Goal: Entertainment & Leisure: Consume media (video, audio)

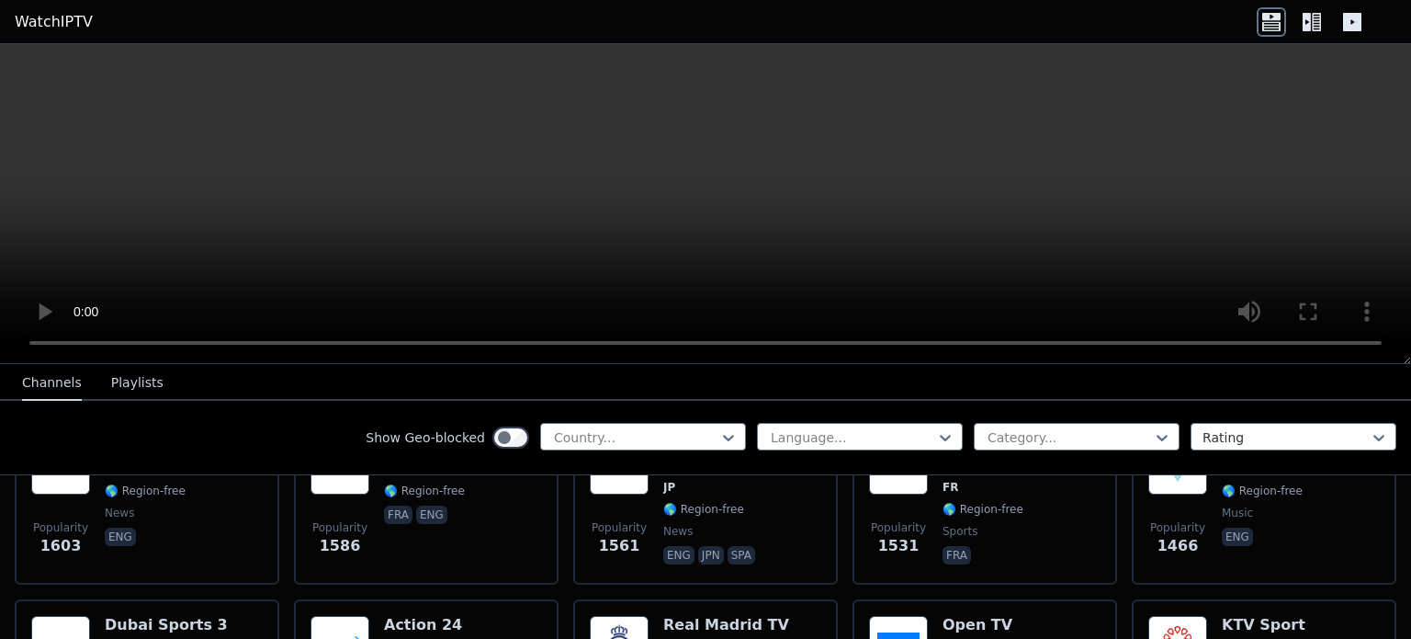
scroll to position [1449, 0]
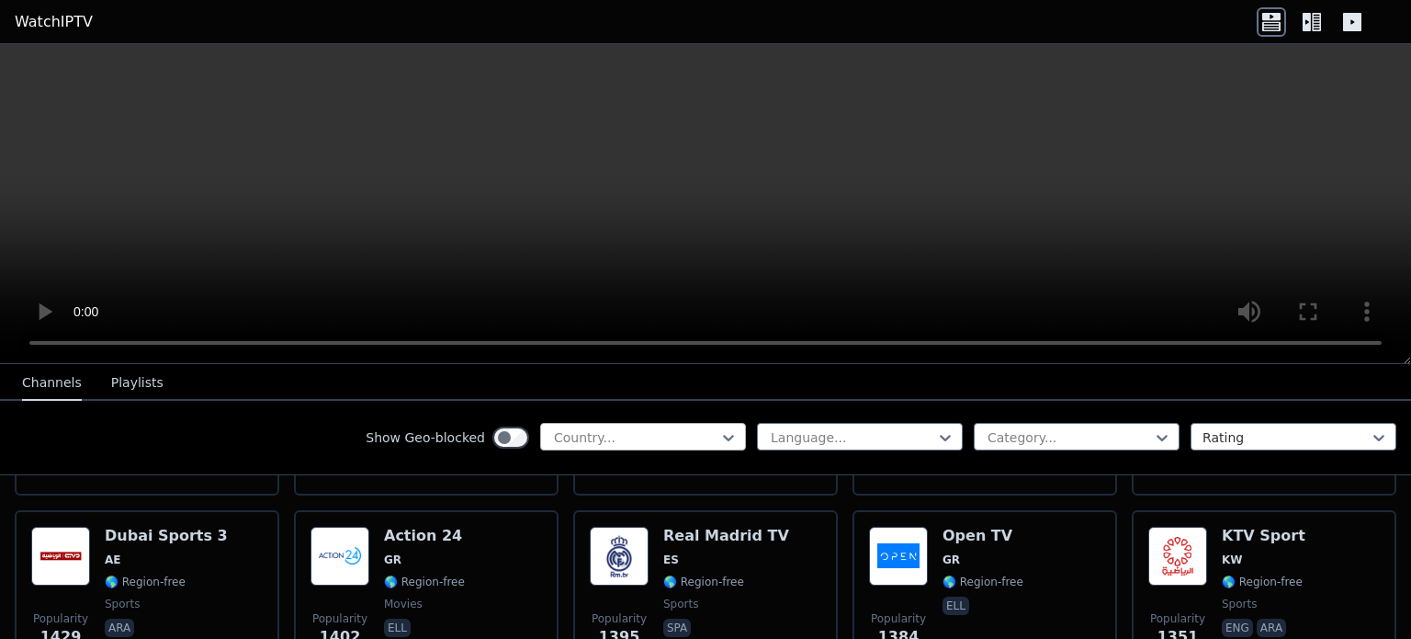
click at [662, 428] on div at bounding box center [635, 437] width 167 height 18
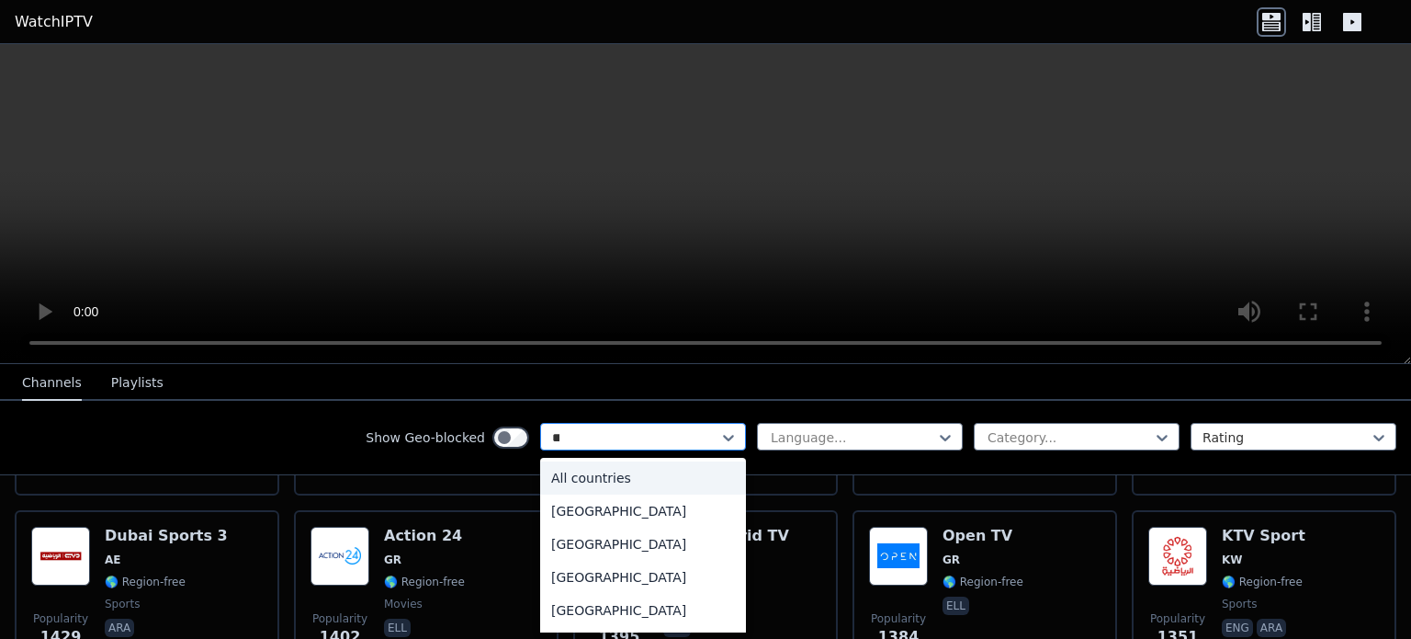
type input "***"
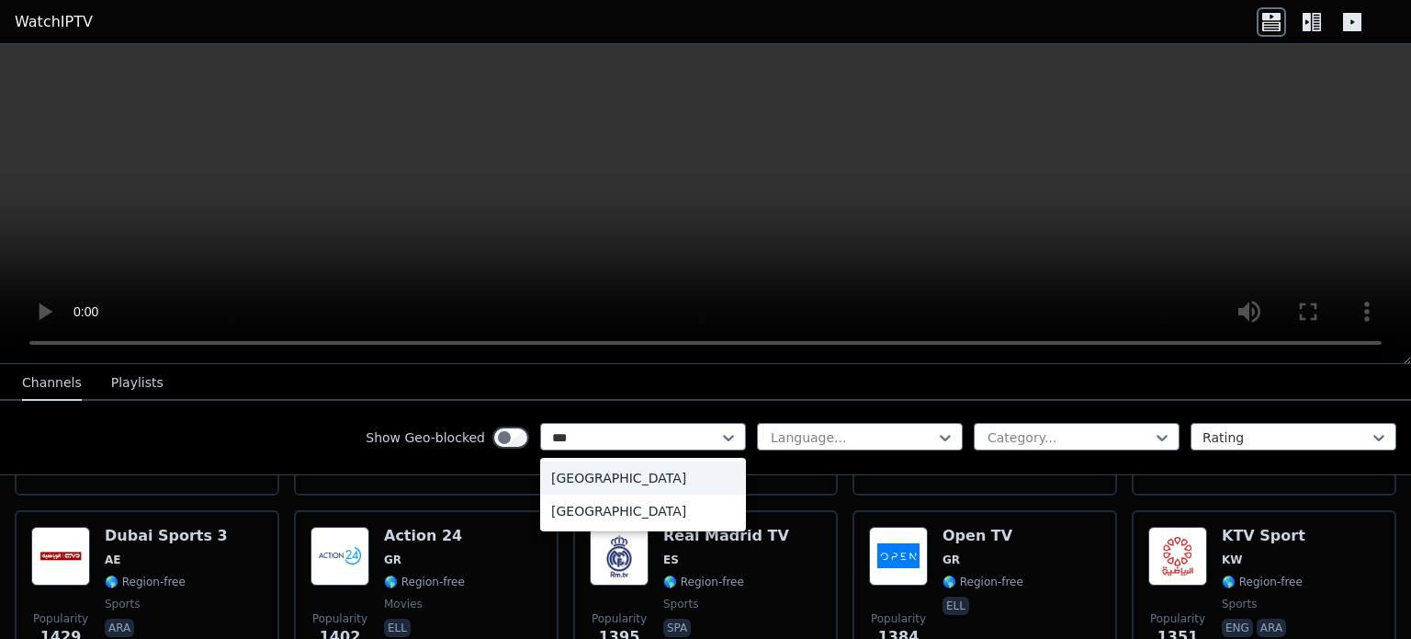
click at [674, 480] on div "[GEOGRAPHIC_DATA]" at bounding box center [643, 477] width 206 height 33
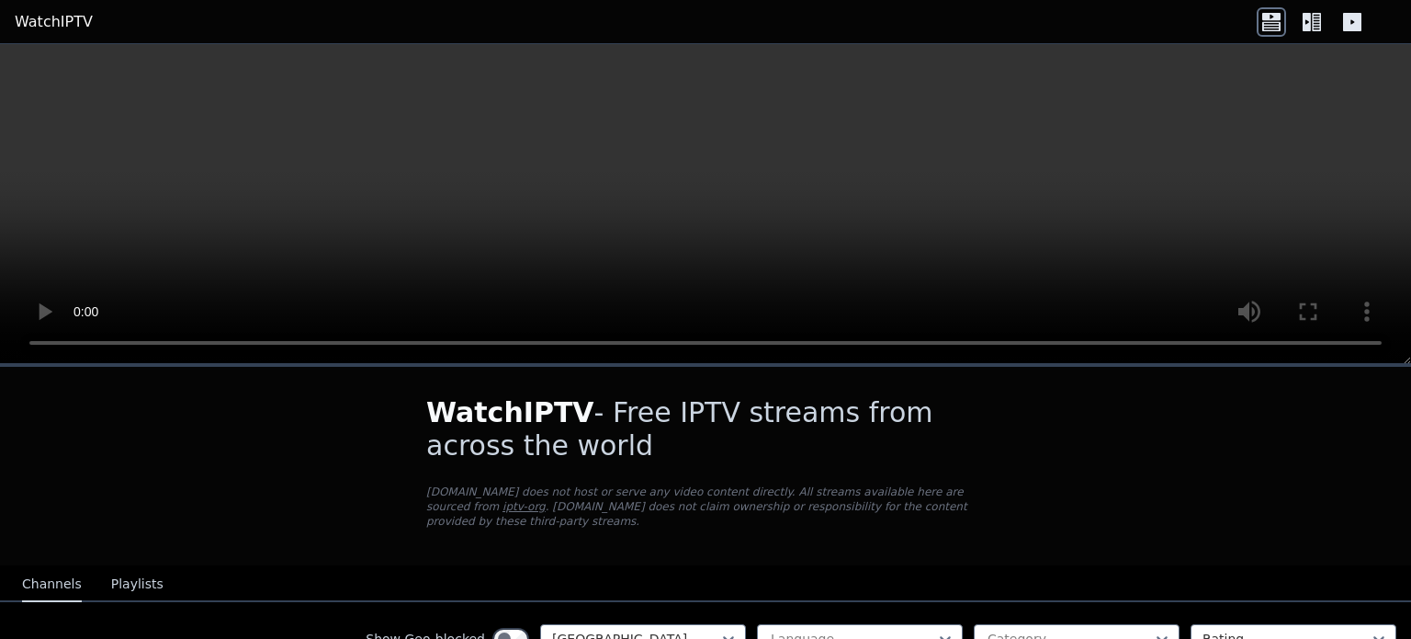
scroll to position [153, 0]
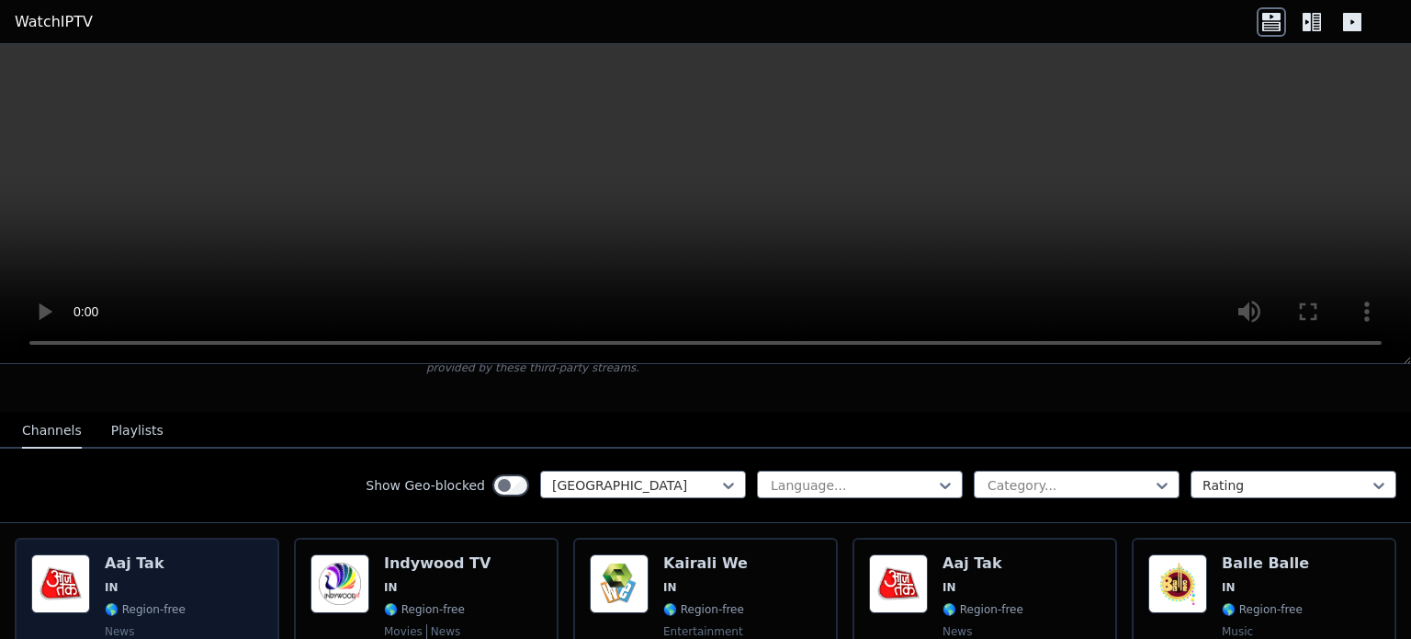
click at [82, 558] on img at bounding box center [60, 583] width 59 height 59
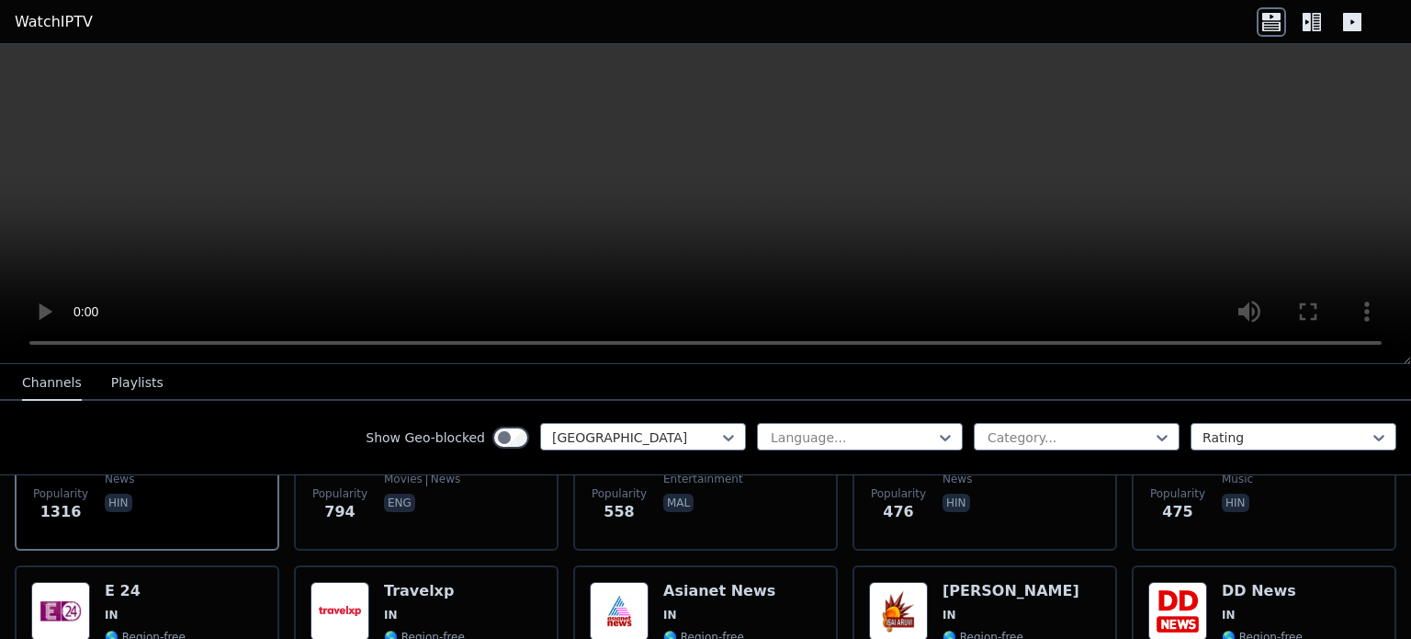
scroll to position [1072, 0]
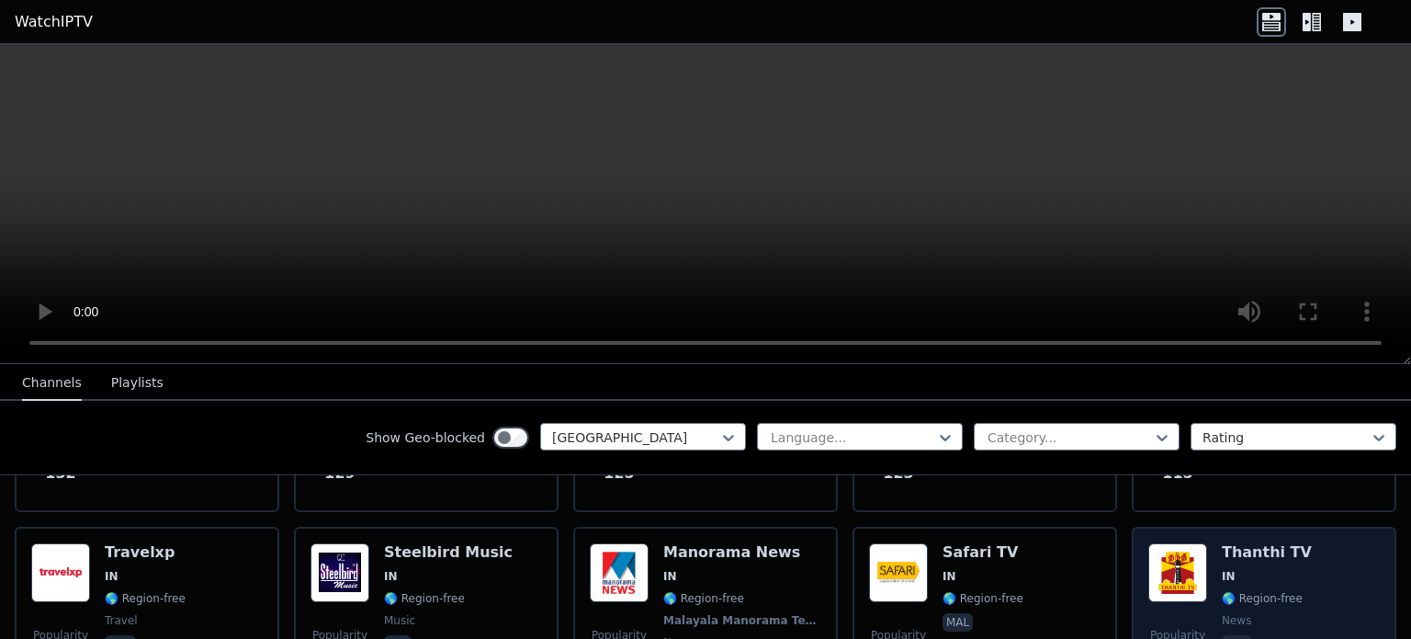
click at [1265, 591] on span "🌎 Region-free" at bounding box center [1262, 598] width 81 height 15
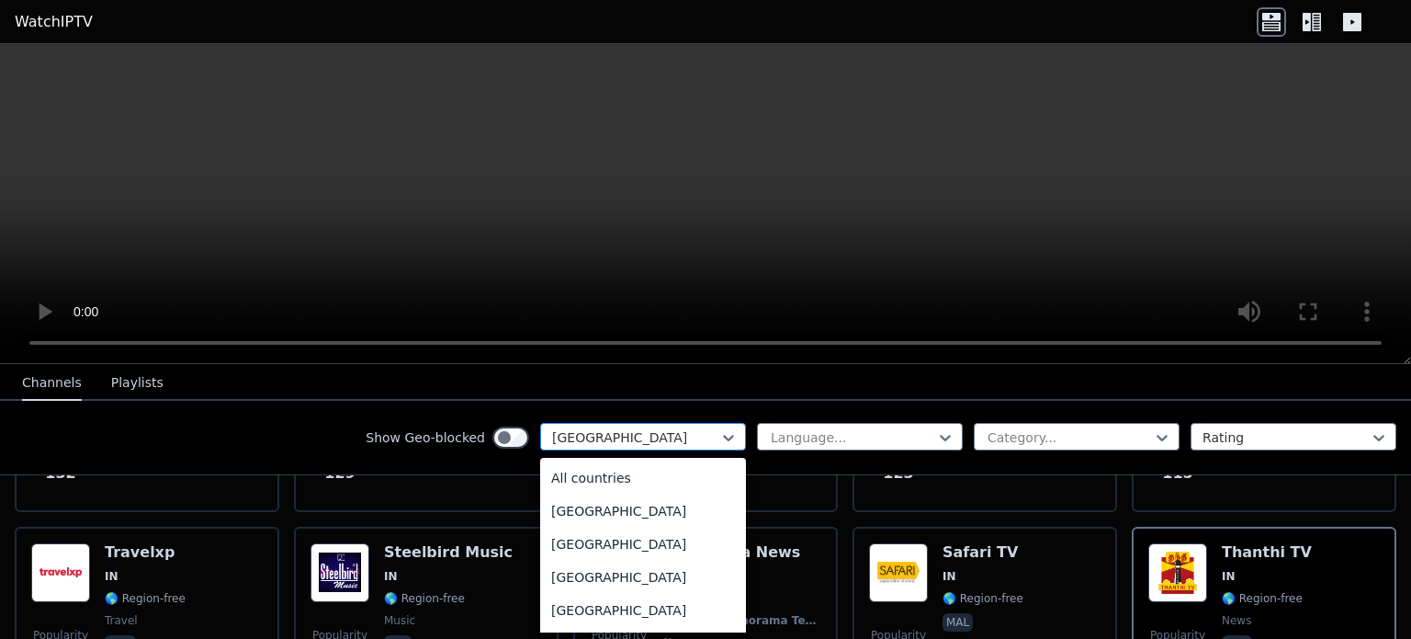
click at [654, 436] on div at bounding box center [635, 437] width 167 height 18
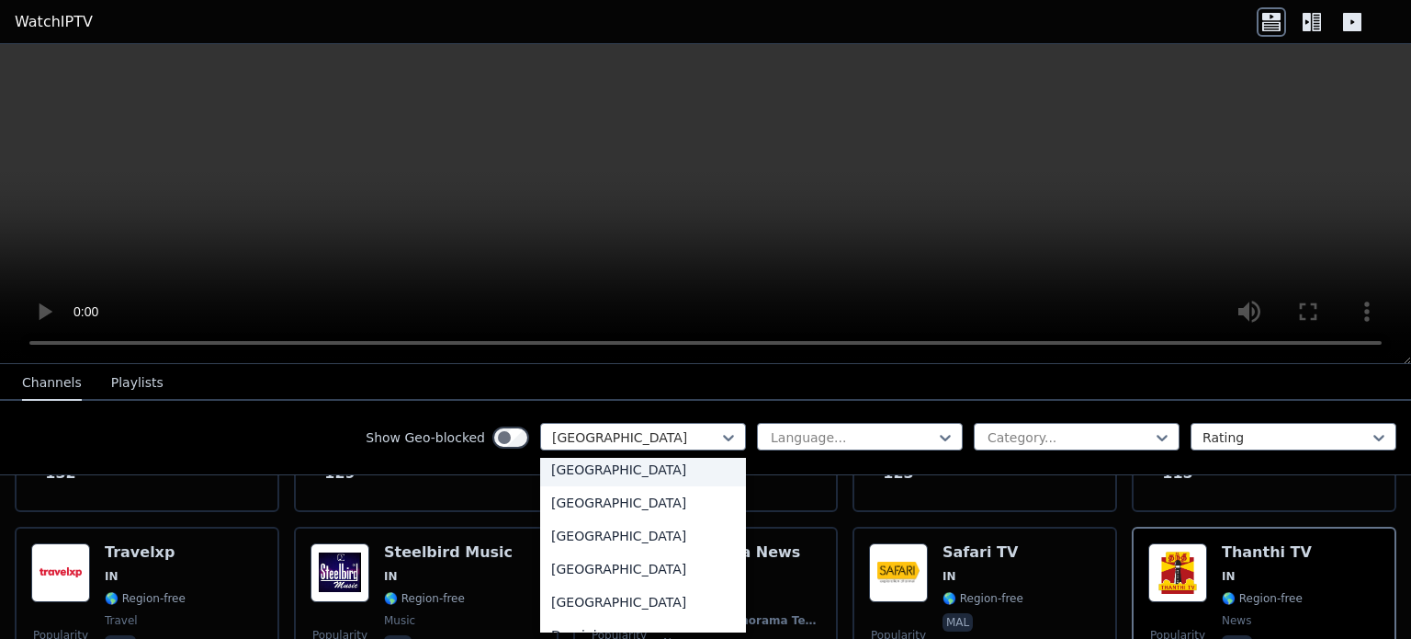
scroll to position [919, 0]
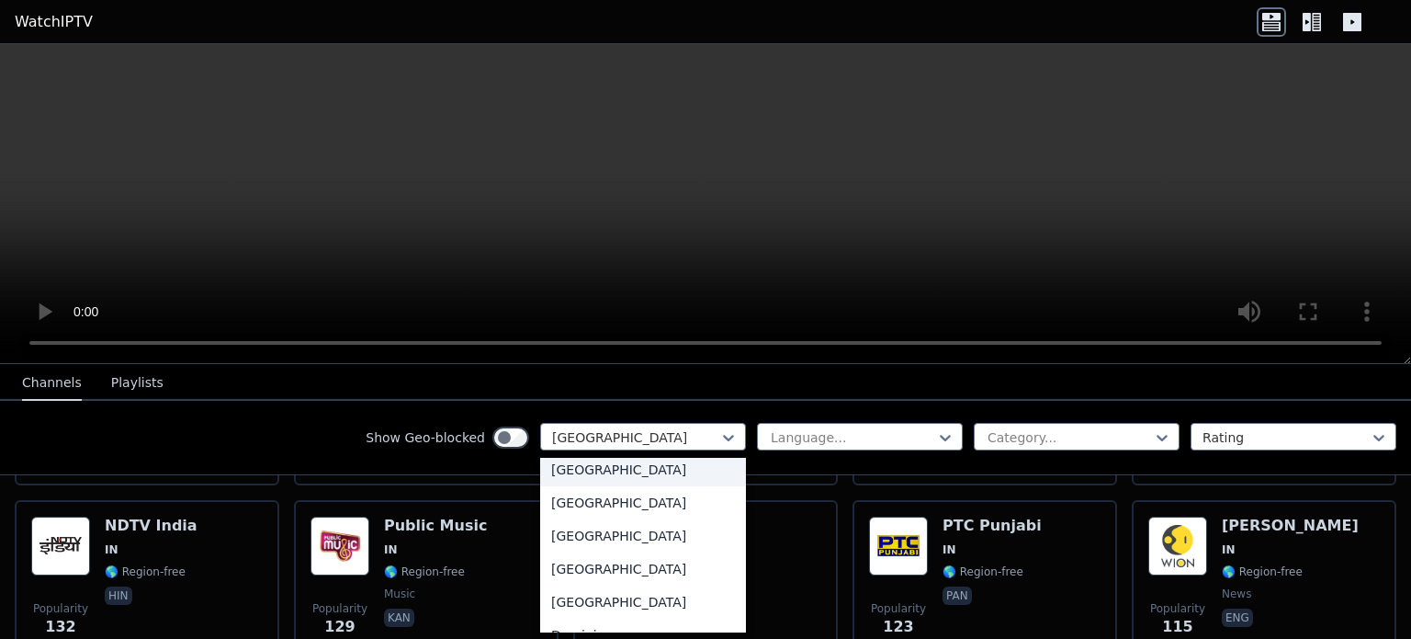
click at [341, 427] on div "Show Geo-blocked 206 results available. Use Up and Down to choose options, pres…" at bounding box center [705, 438] width 1411 height 74
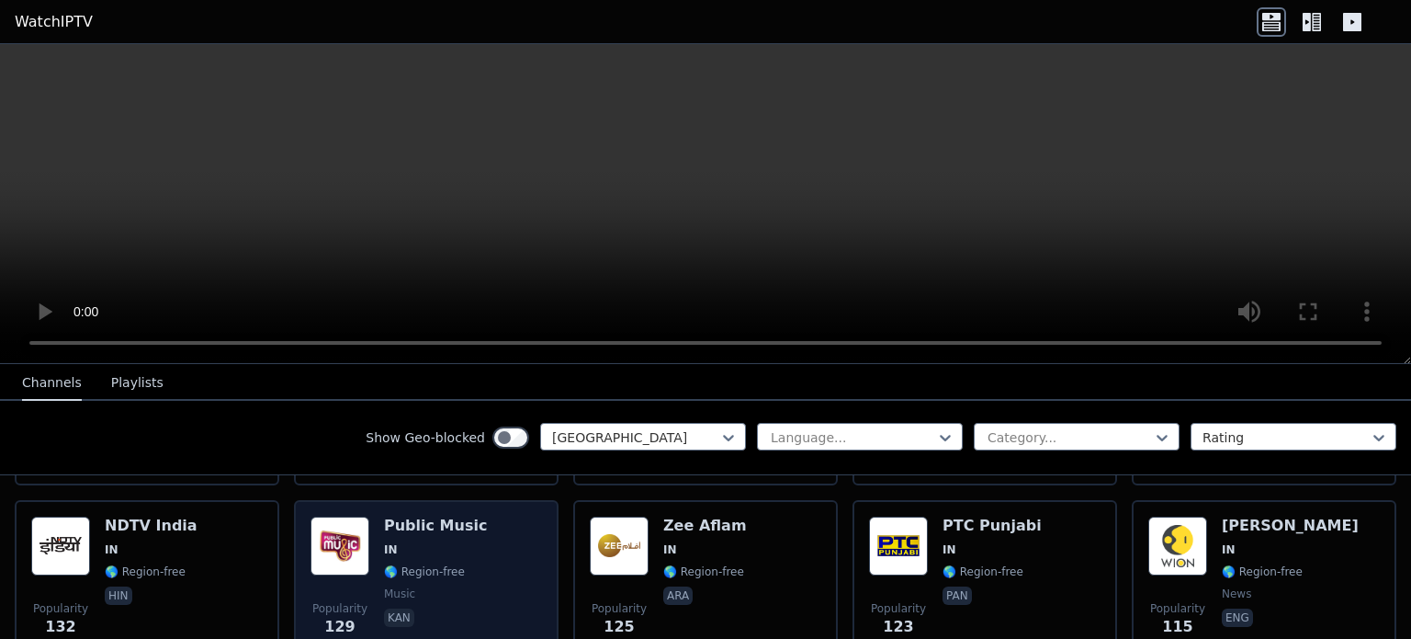
click at [384, 561] on div "Public Music IN 🌎 Region-free music kan" at bounding box center [435, 582] width 103 height 132
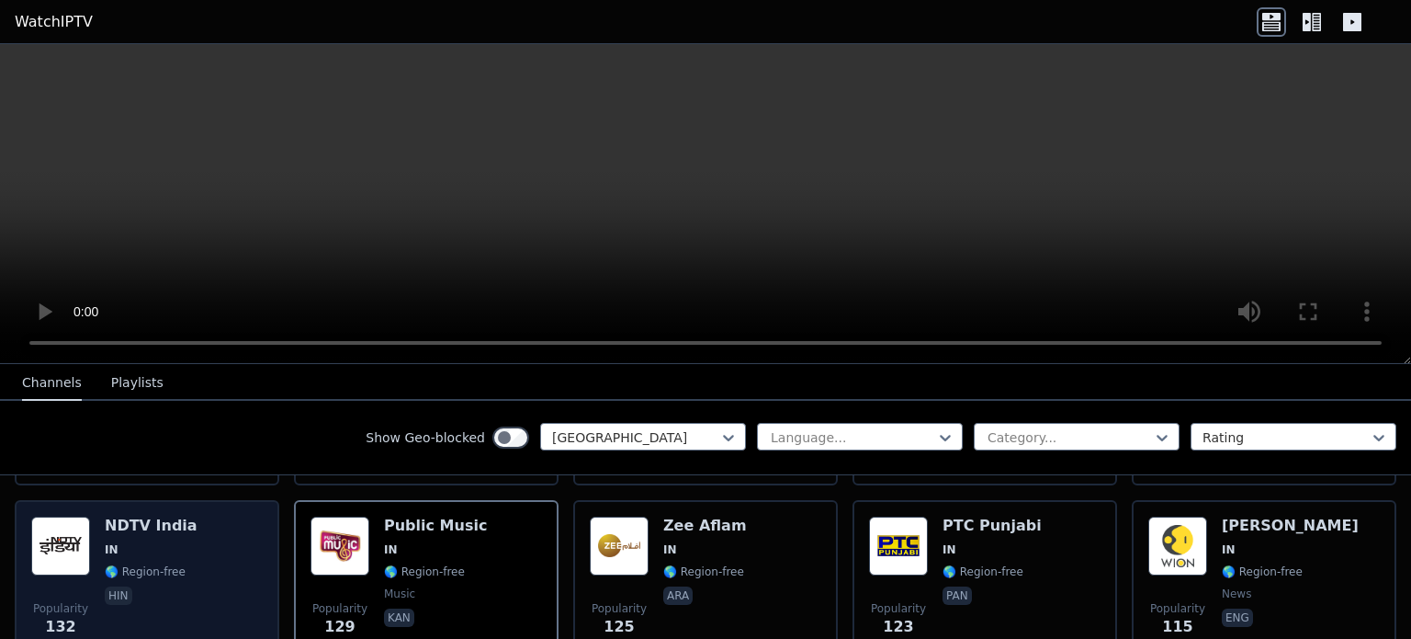
click at [95, 561] on div "Popularity 132 NDTV India IN 🌎 Region-free hin" at bounding box center [147, 582] width 232 height 132
click at [155, 589] on div "NDTV India IN 🌎 Region-free hin" at bounding box center [151, 582] width 93 height 132
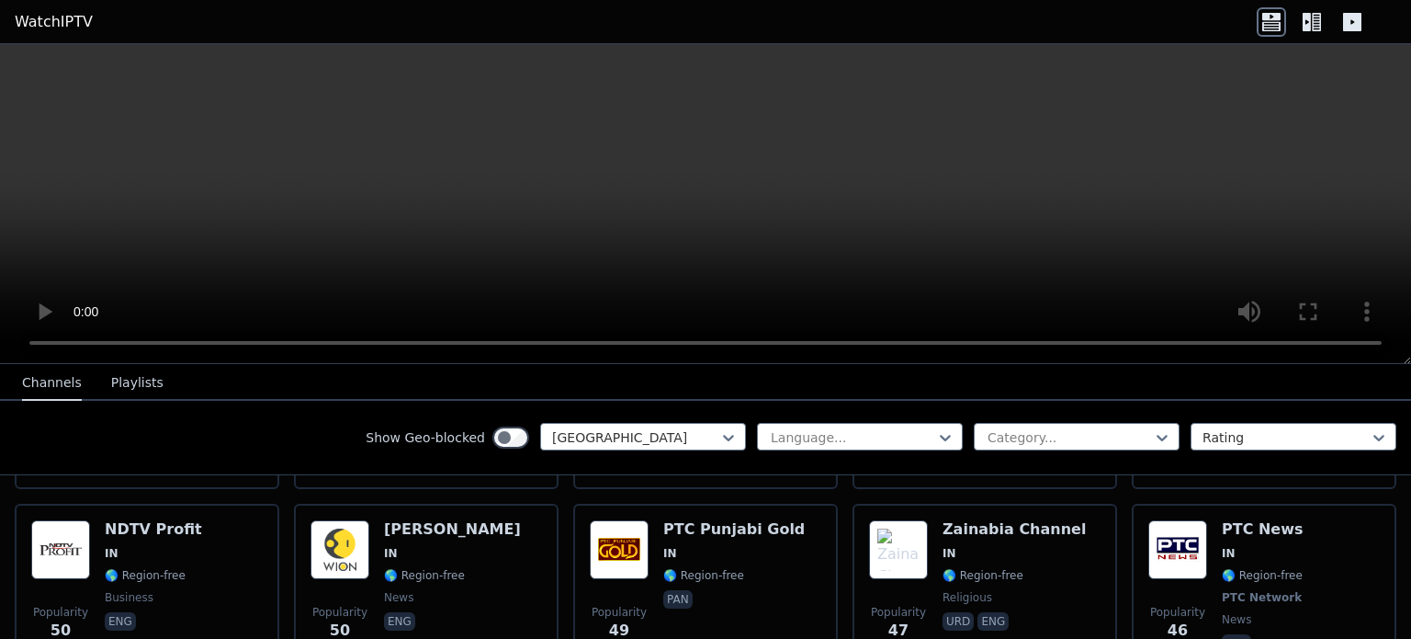
scroll to position [2451, 0]
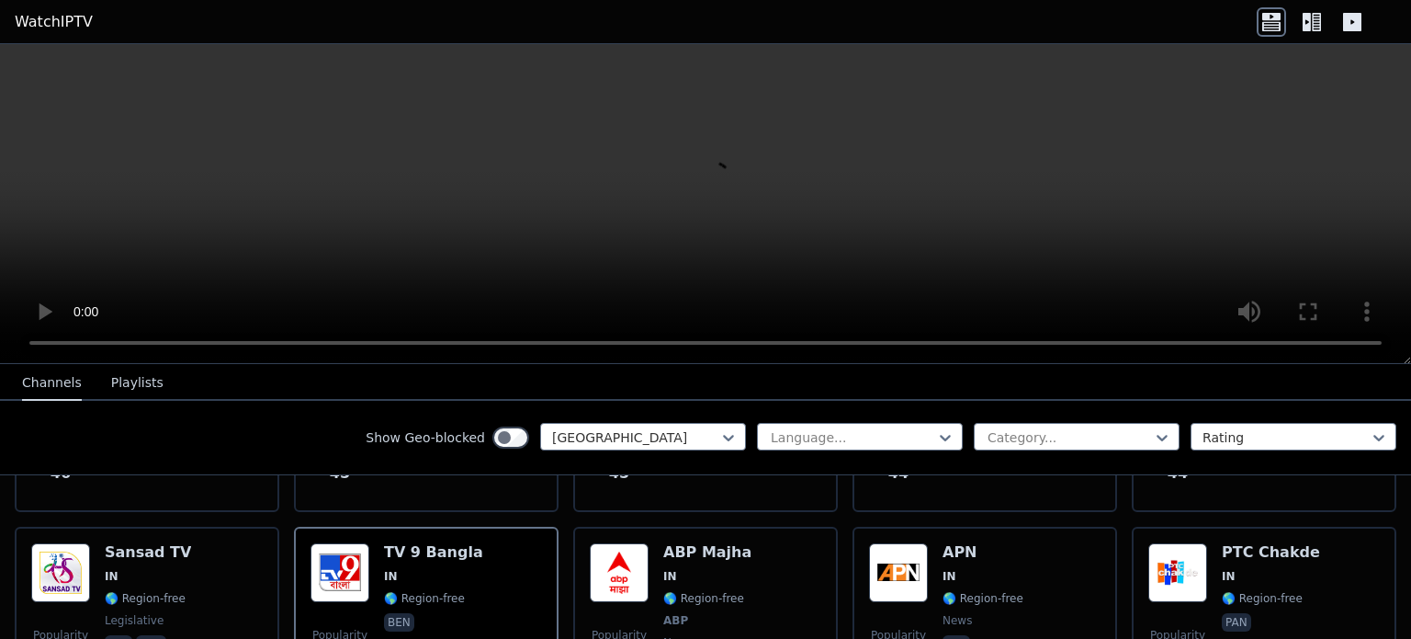
scroll to position [2603, 0]
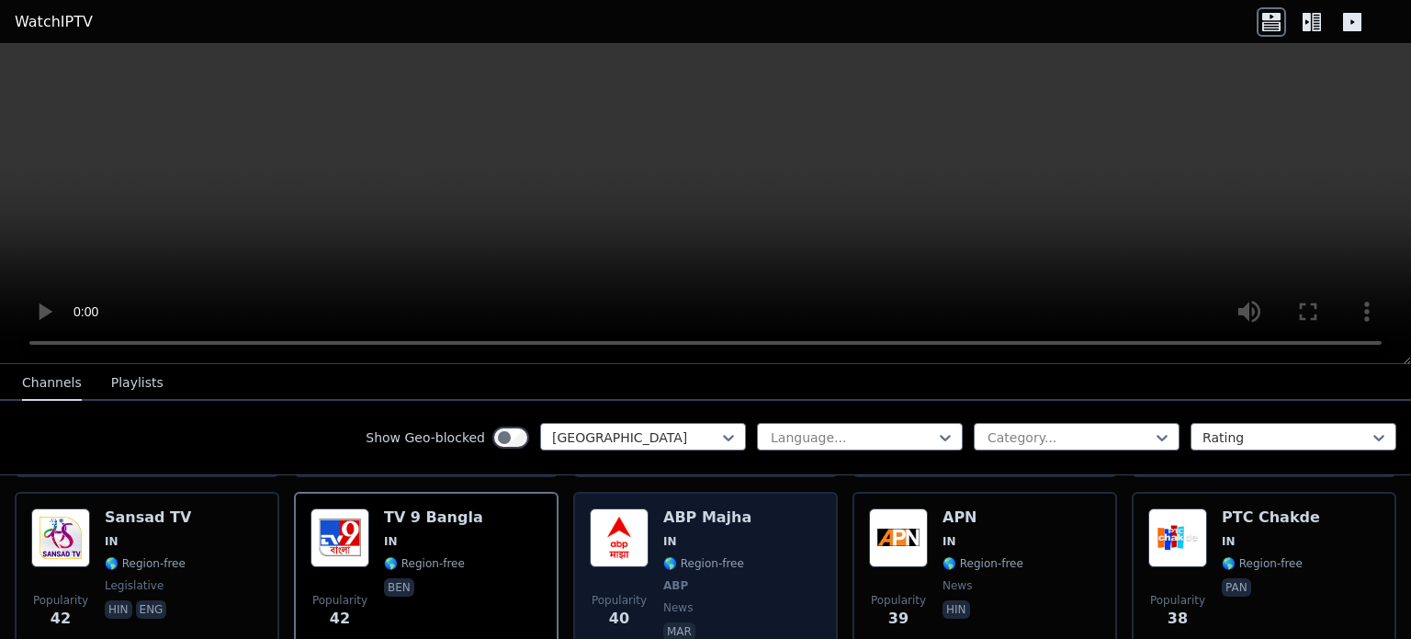
click at [742, 572] on div "Popularity 40 ABP Majha IN 🌎 Region-free ABP news mar" at bounding box center [706, 576] width 232 height 136
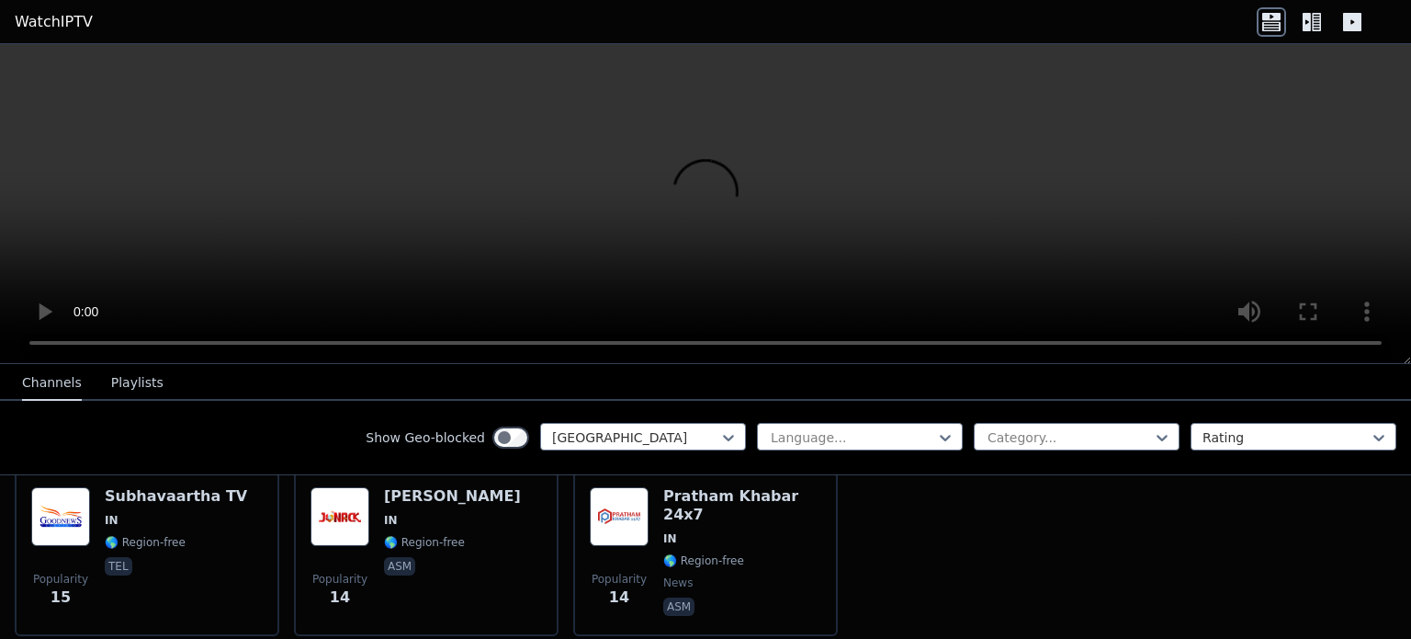
scroll to position [5000, 0]
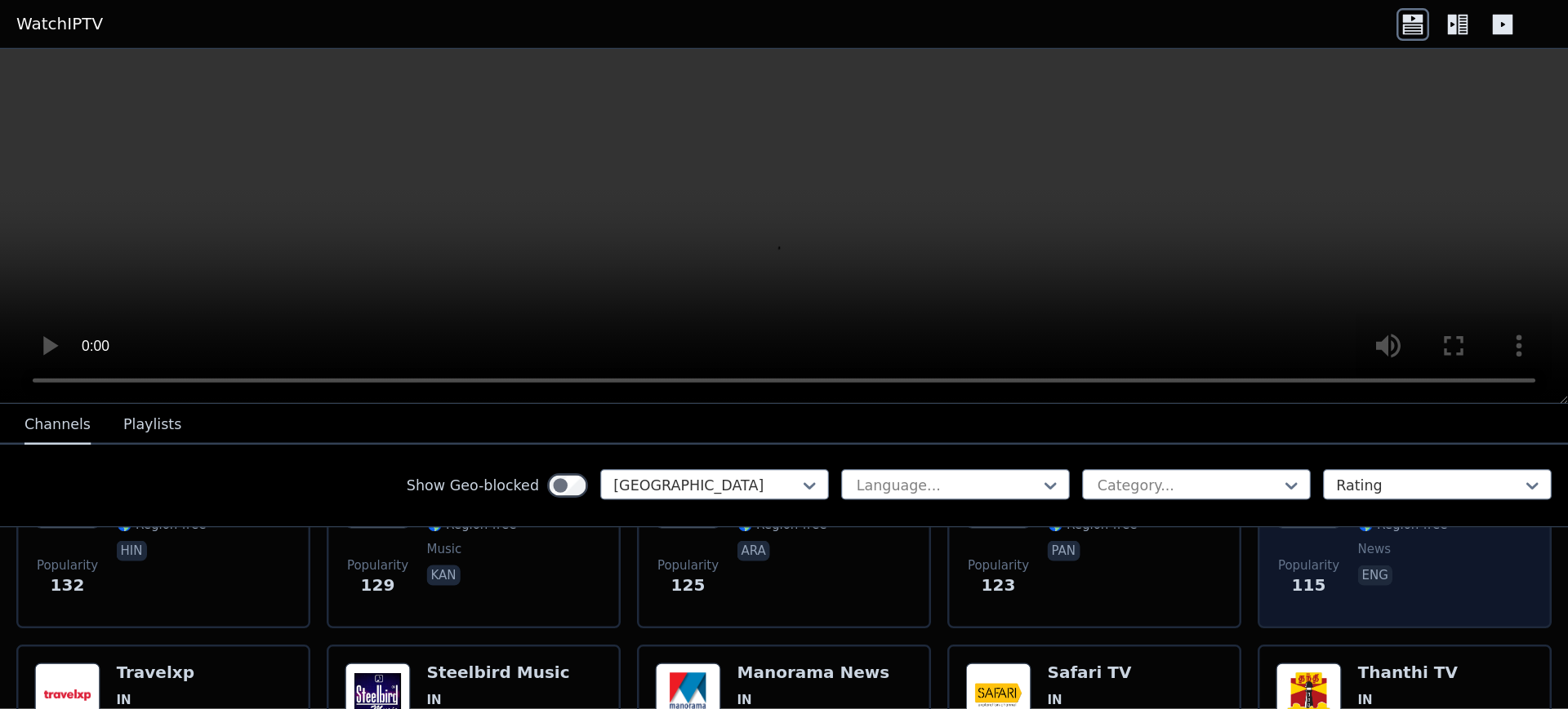
scroll to position [911, 0]
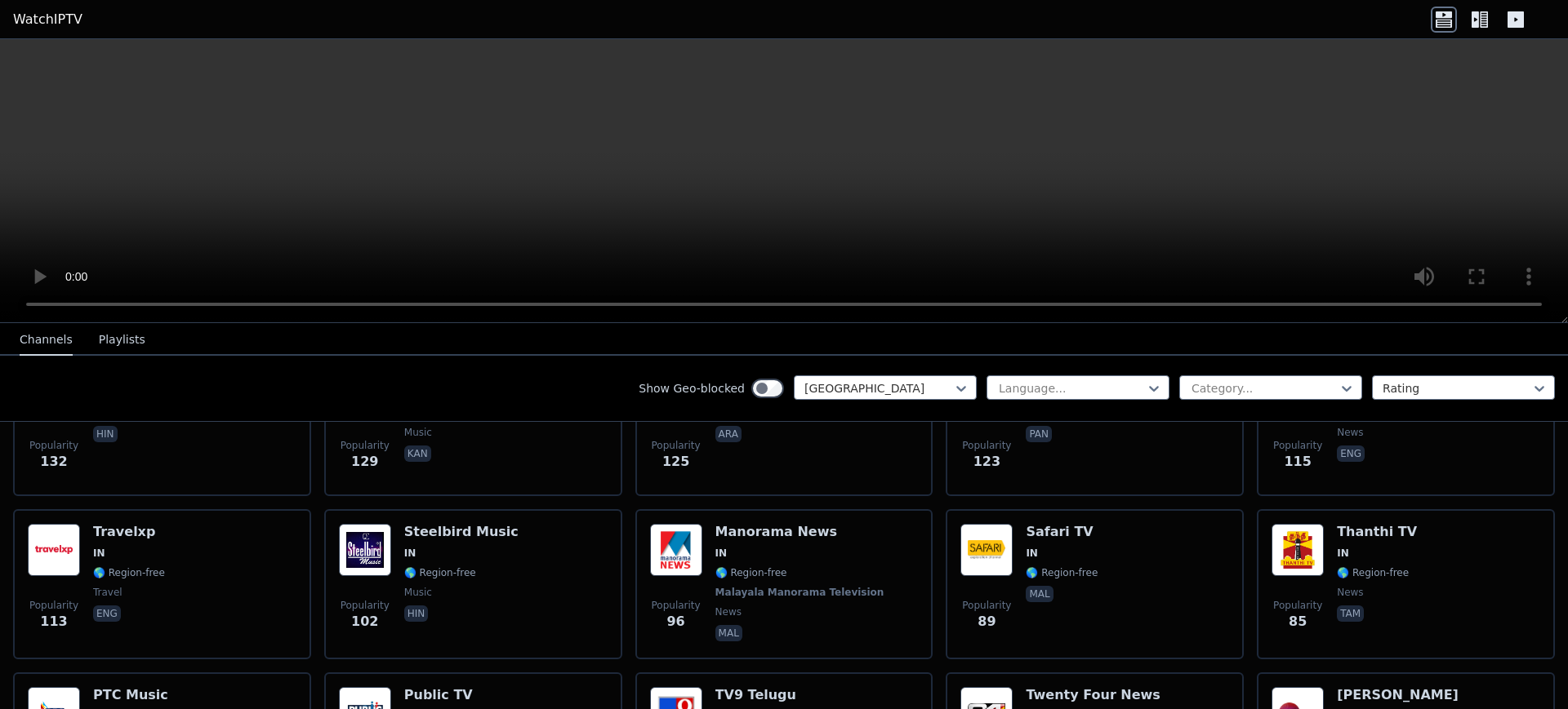
click at [1253, 19] on icon at bounding box center [1479, 19] width 26 height 26
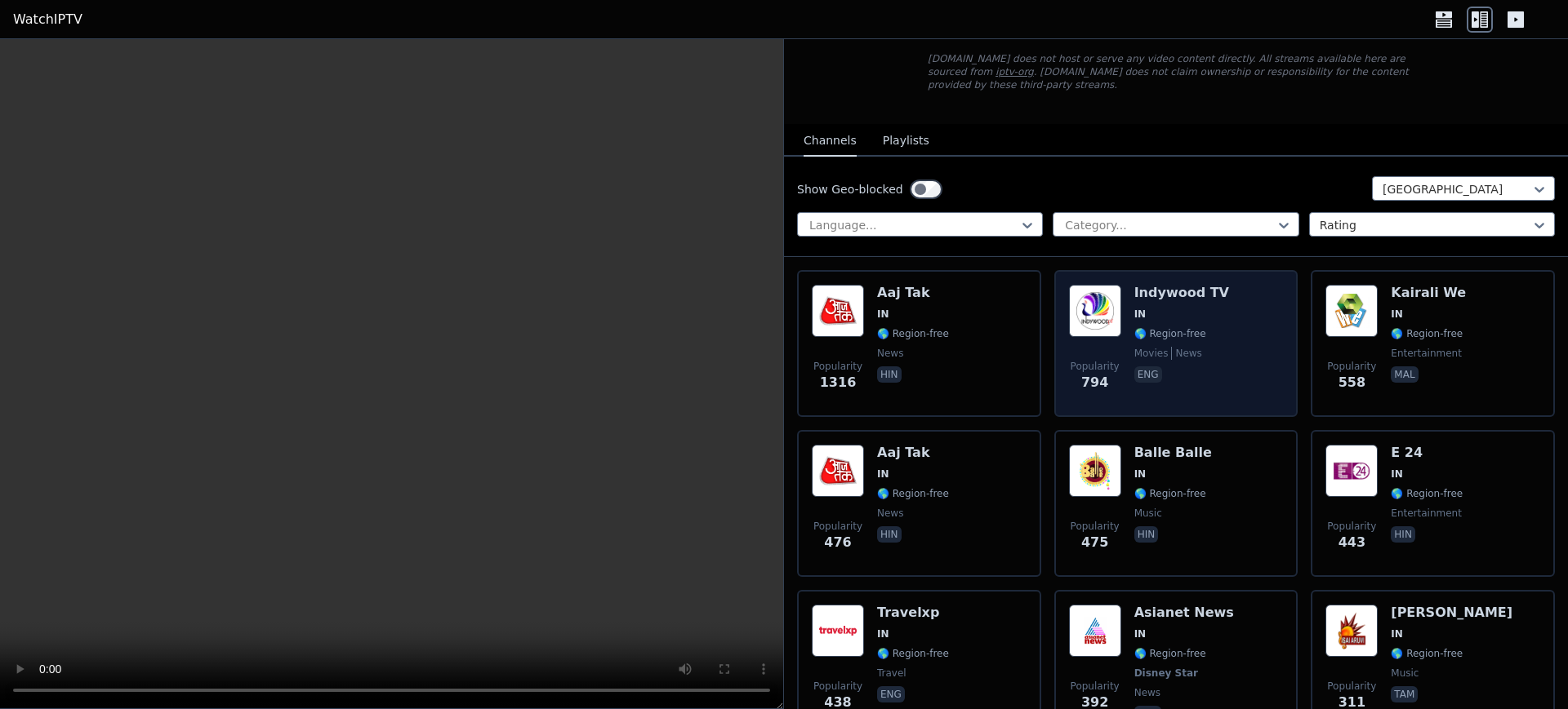
scroll to position [0, 0]
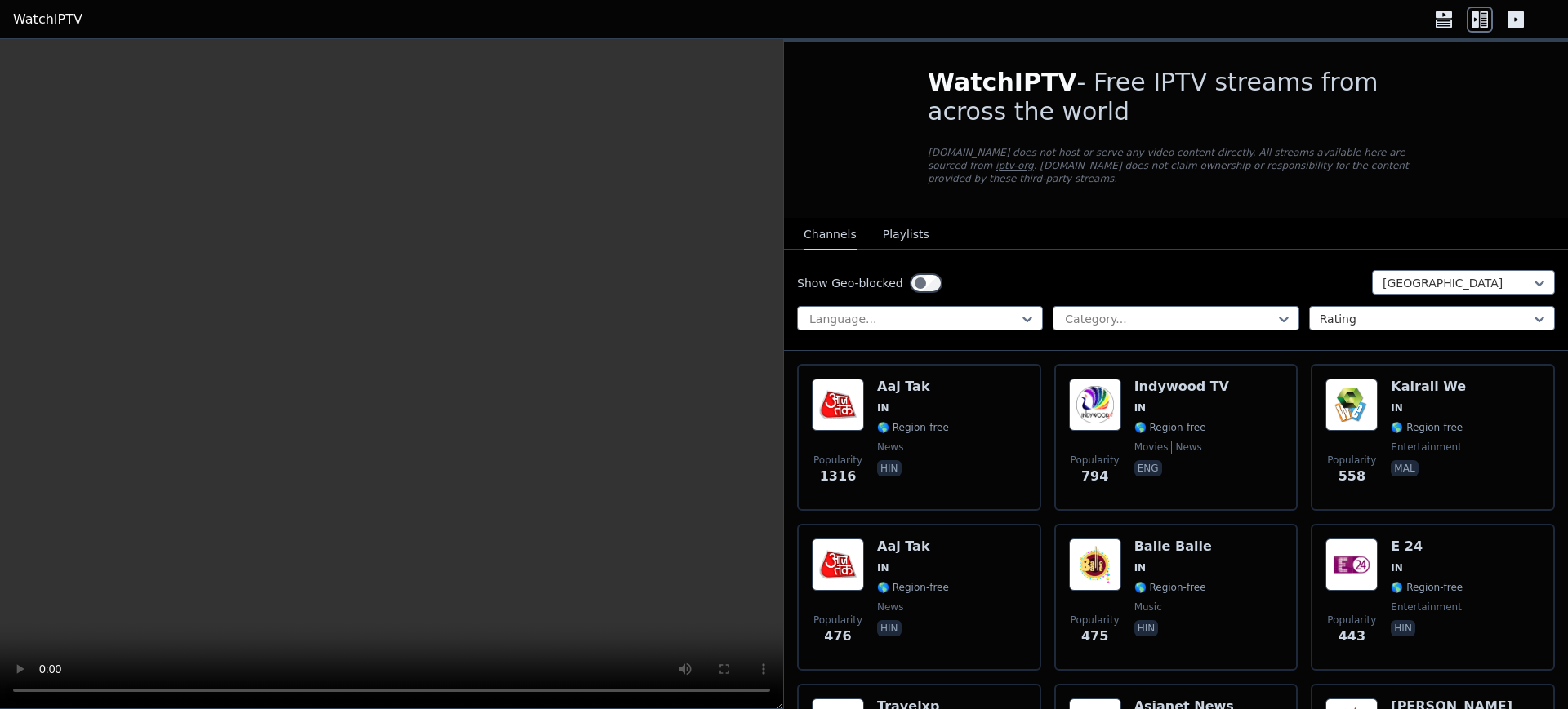
click at [909, 219] on button "Playlists" at bounding box center [906, 235] width 46 height 31
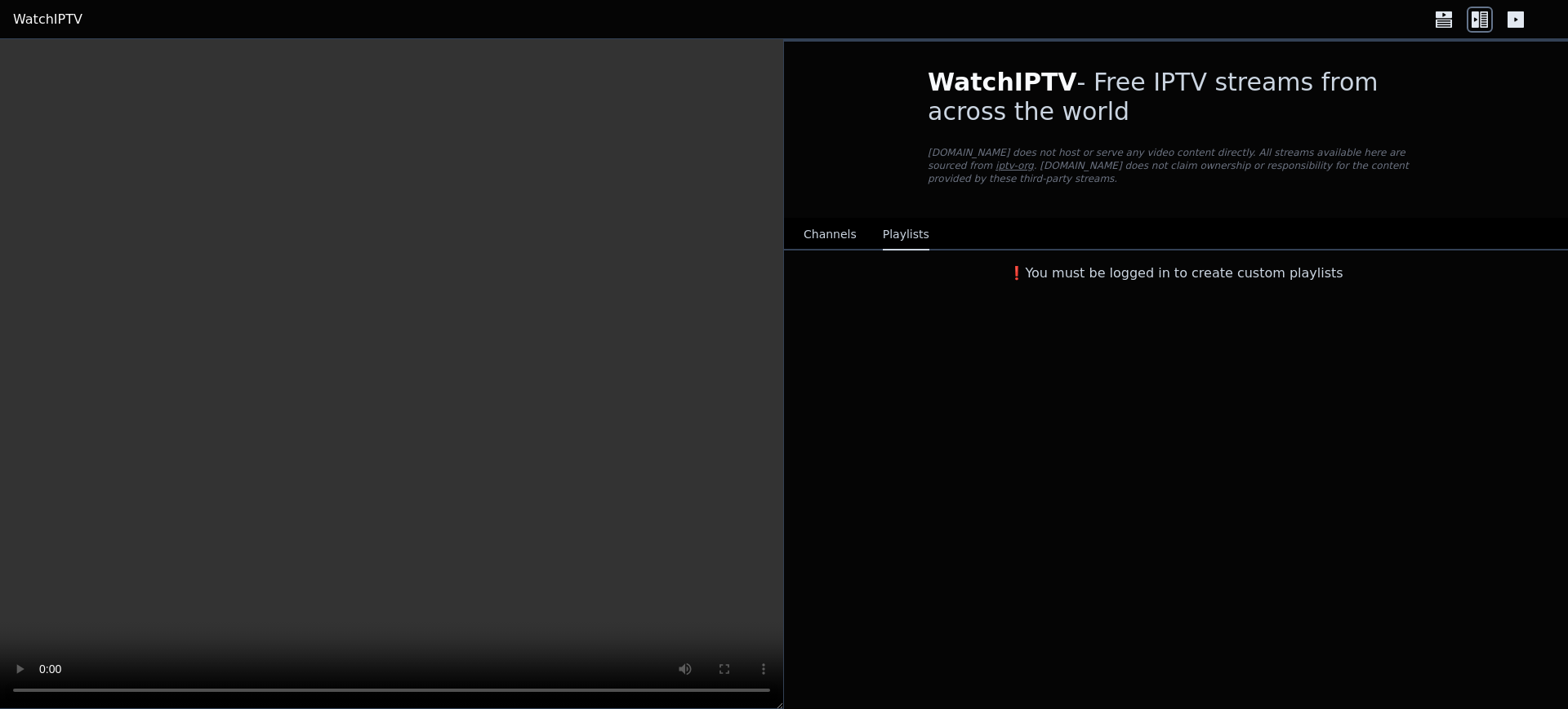
click at [821, 225] on button "Channels" at bounding box center [830, 235] width 53 height 31
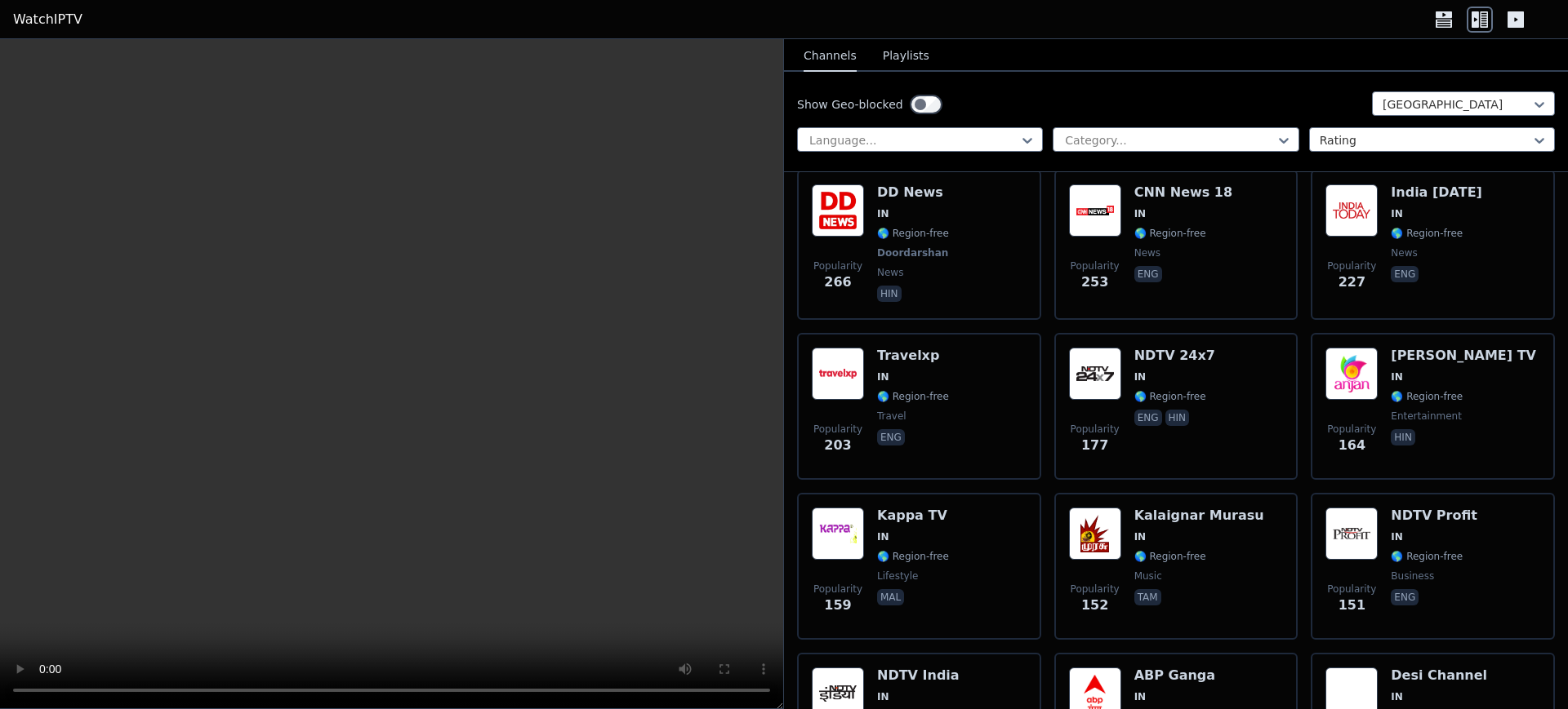
scroll to position [680, 0]
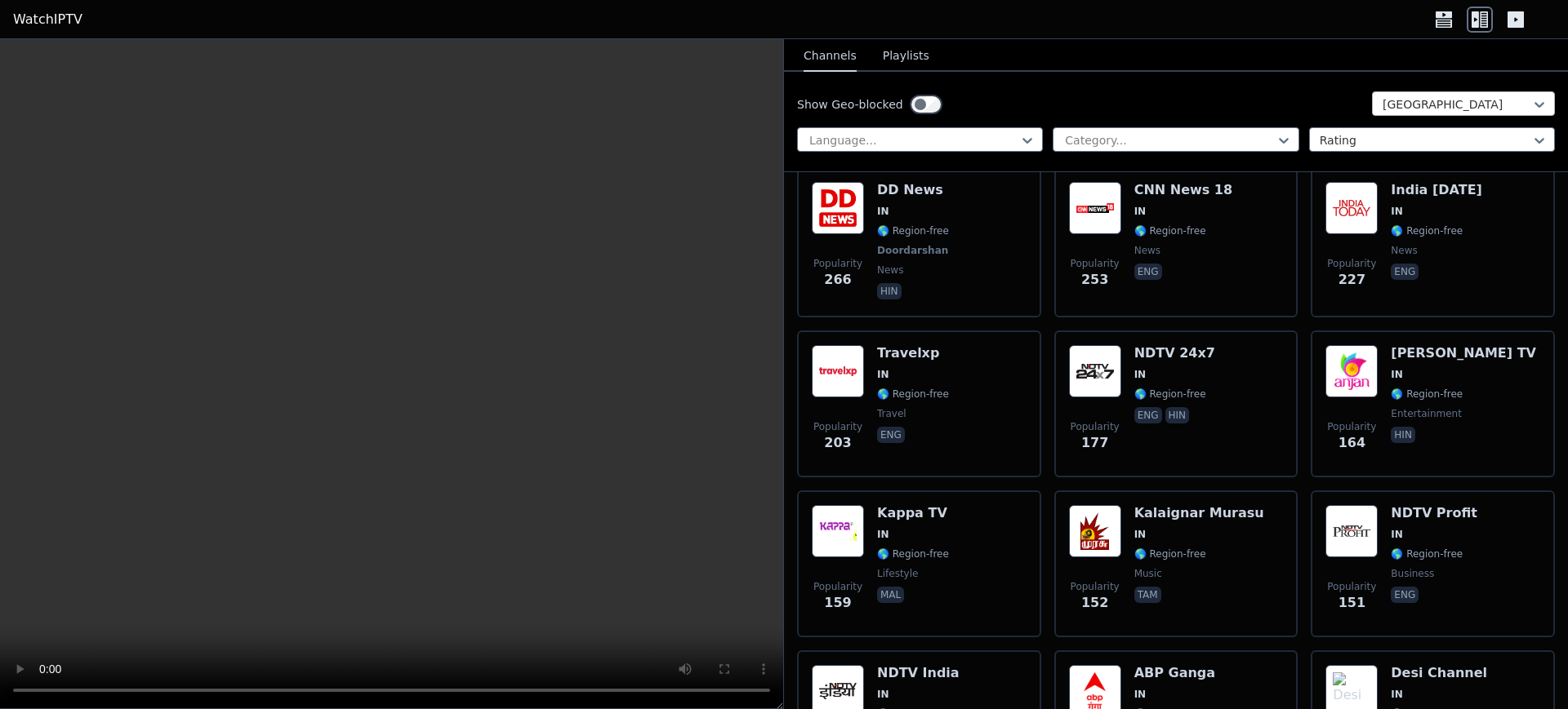
click at [1253, 108] on div at bounding box center [1457, 104] width 148 height 16
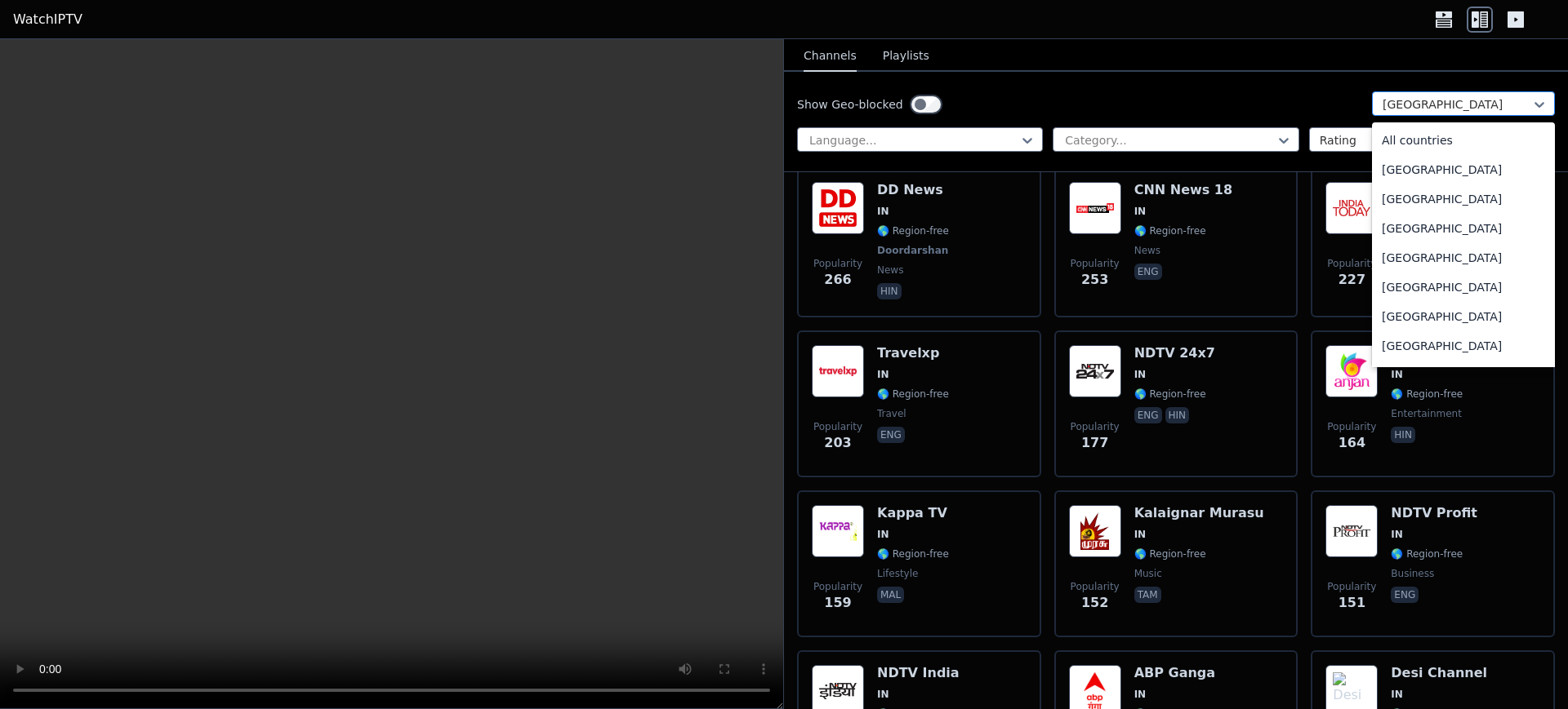
scroll to position [2341, 0]
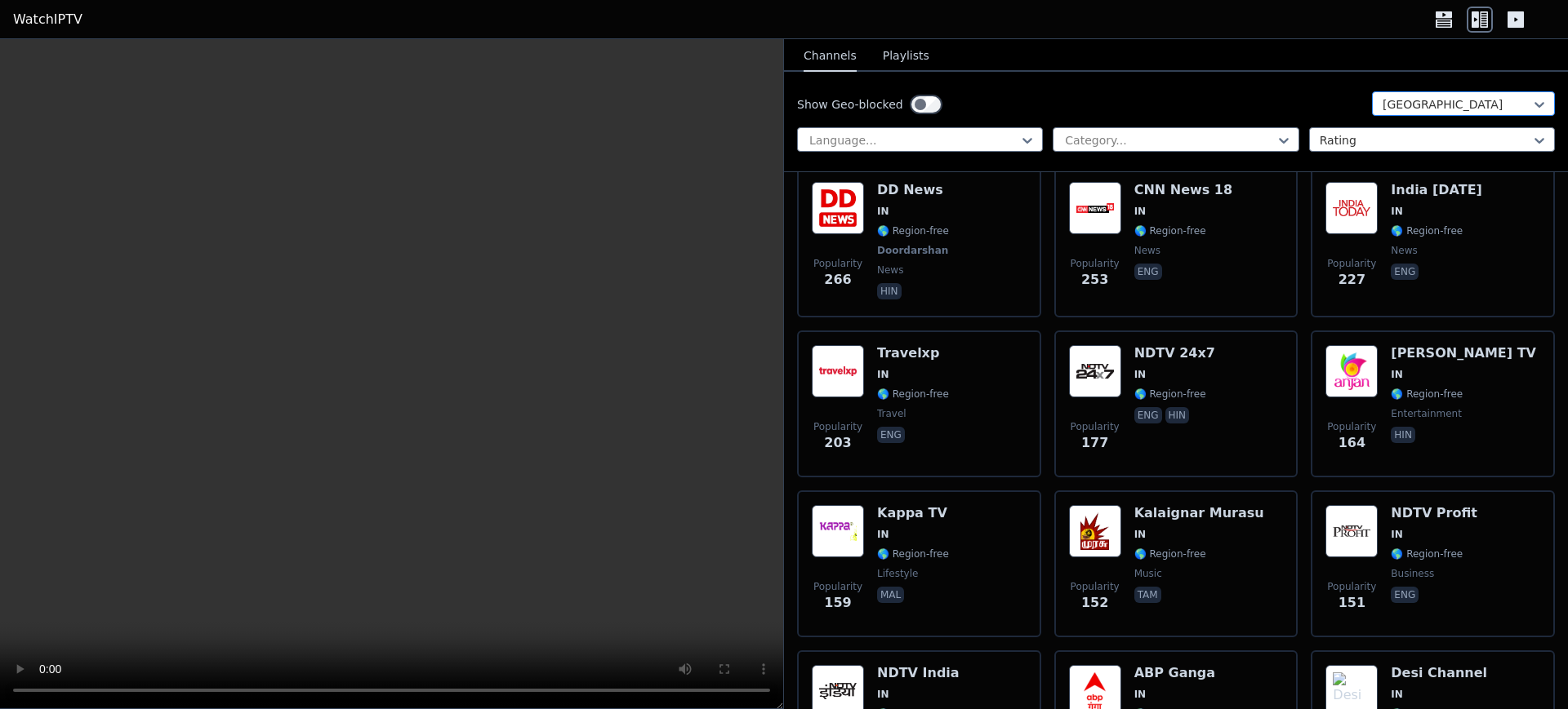
click at [1253, 108] on div at bounding box center [1457, 104] width 148 height 16
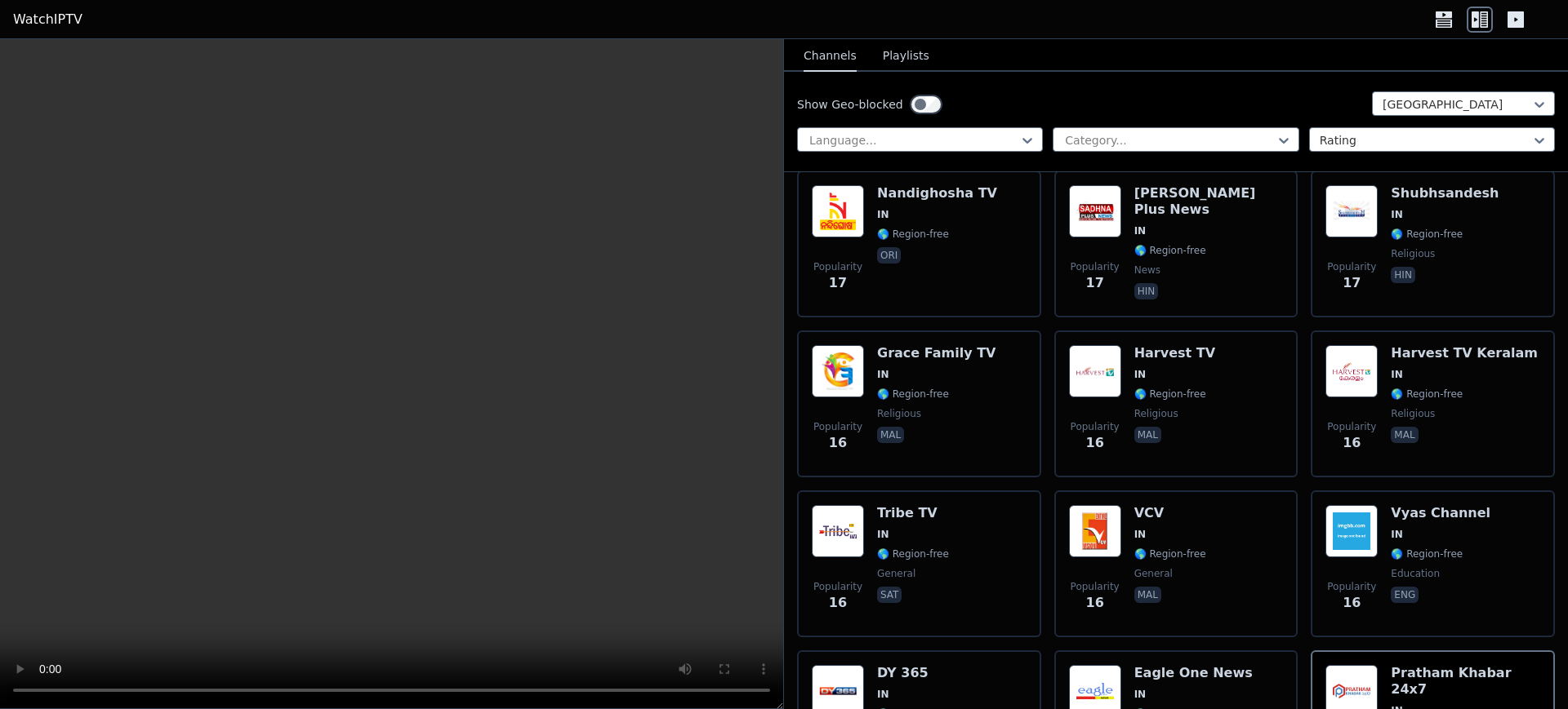
scroll to position [7090, 0]
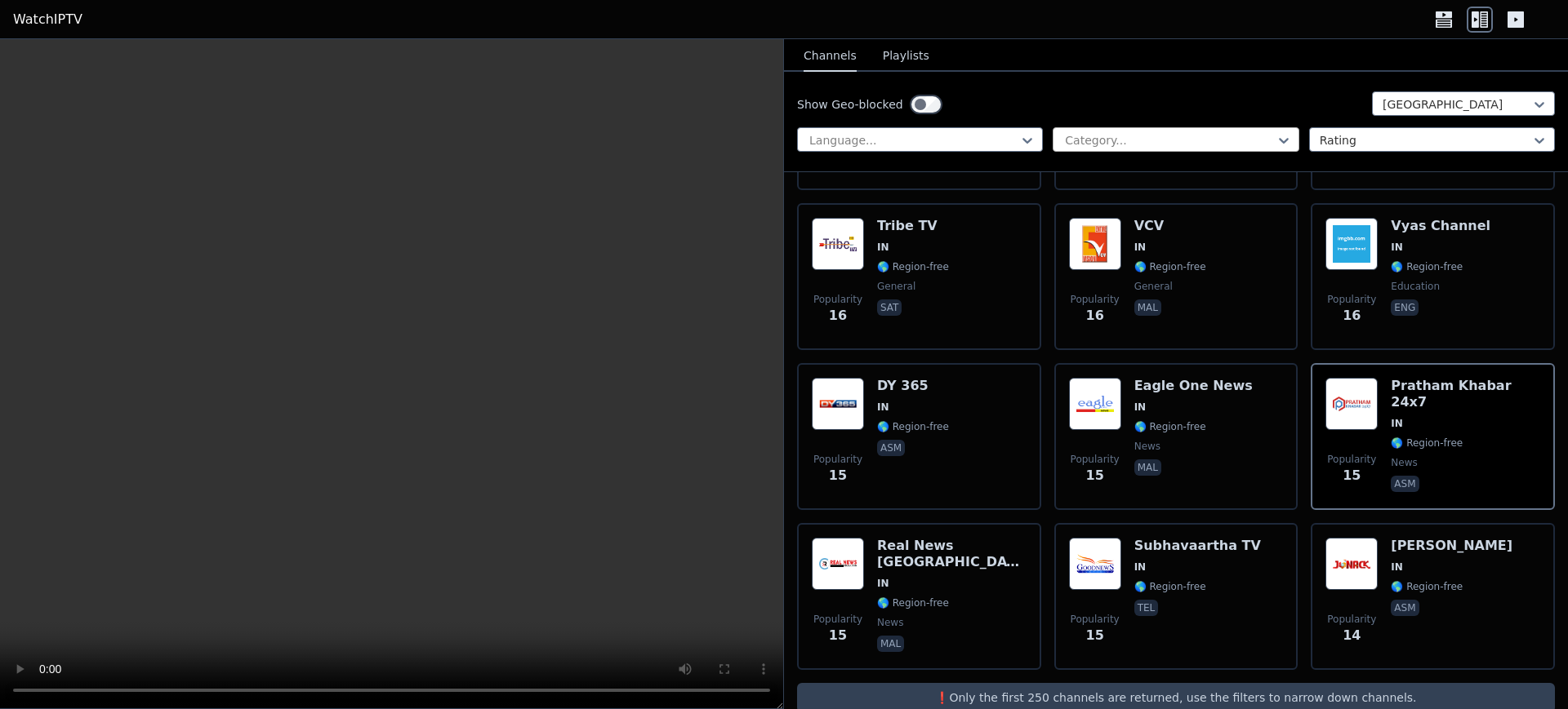
click at [1162, 134] on div at bounding box center [1169, 140] width 212 height 16
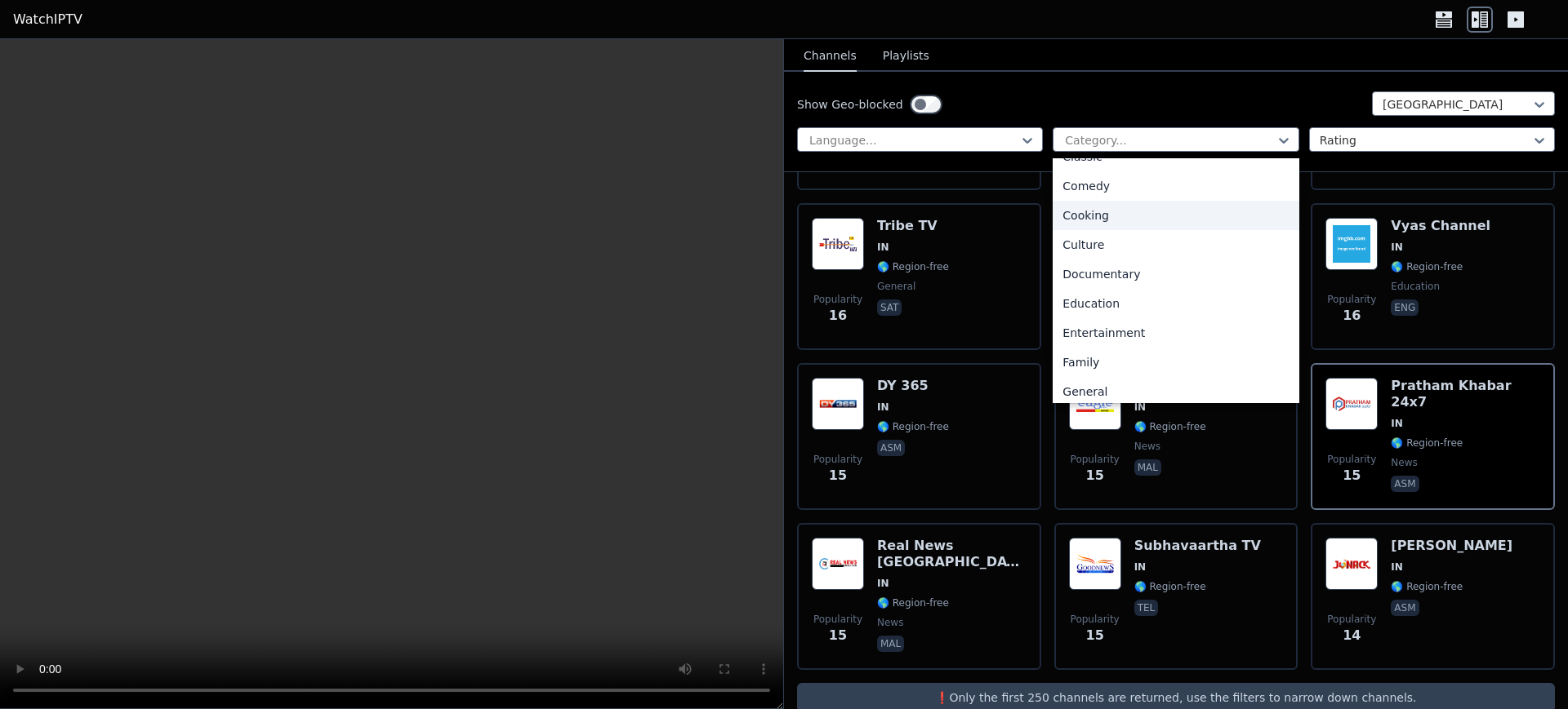
scroll to position [170, 0]
click at [1128, 331] on div "Family" at bounding box center [1175, 330] width 246 height 29
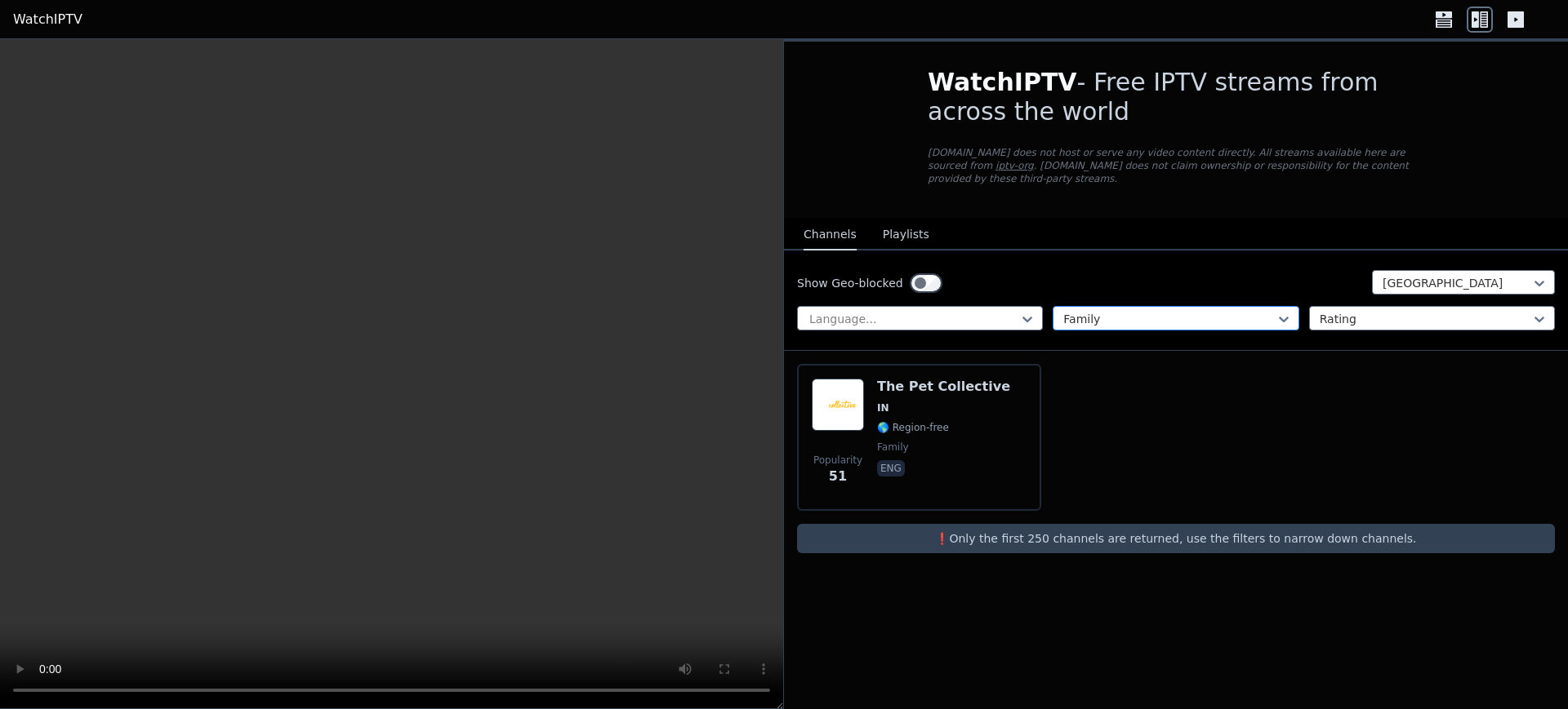
click at [1140, 311] on div at bounding box center [1169, 319] width 212 height 16
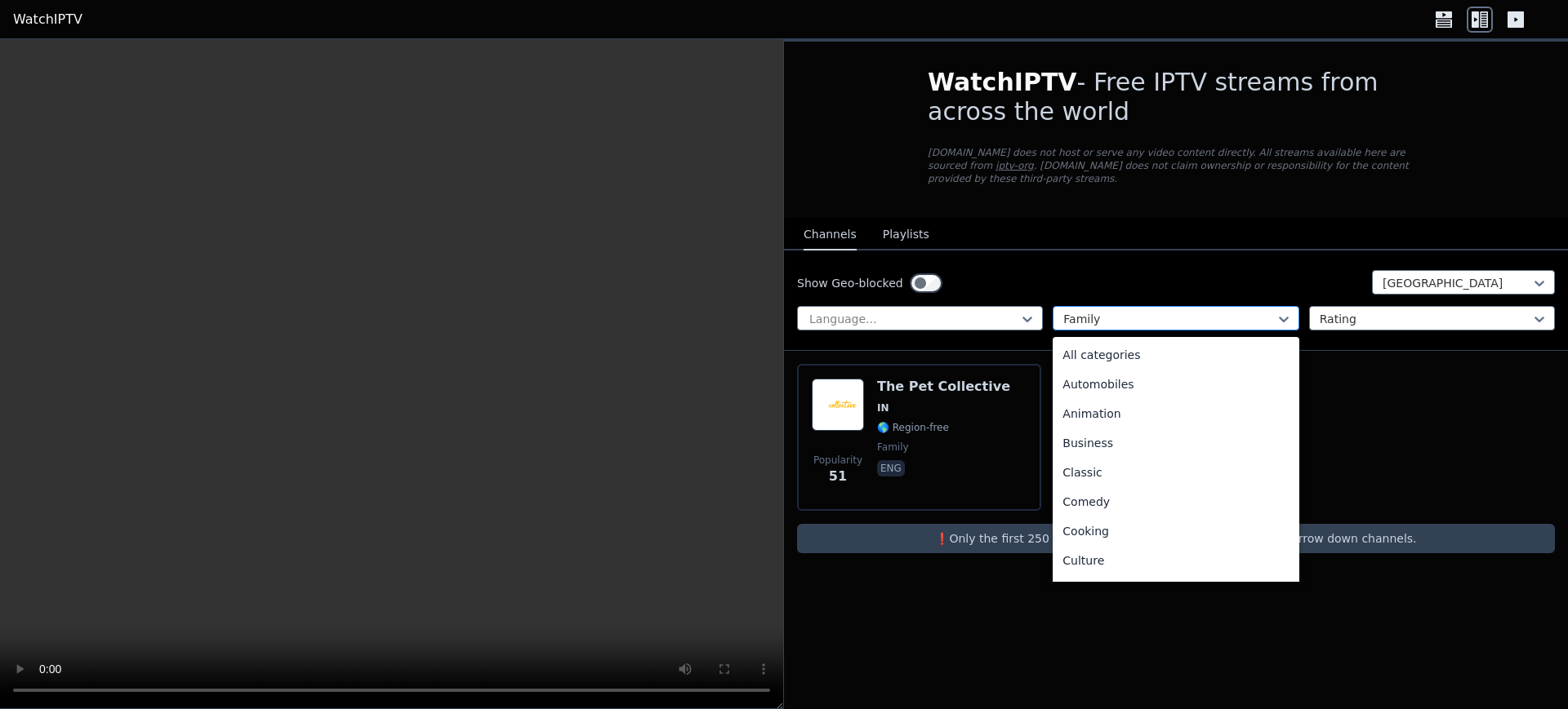
scroll to position [121, 0]
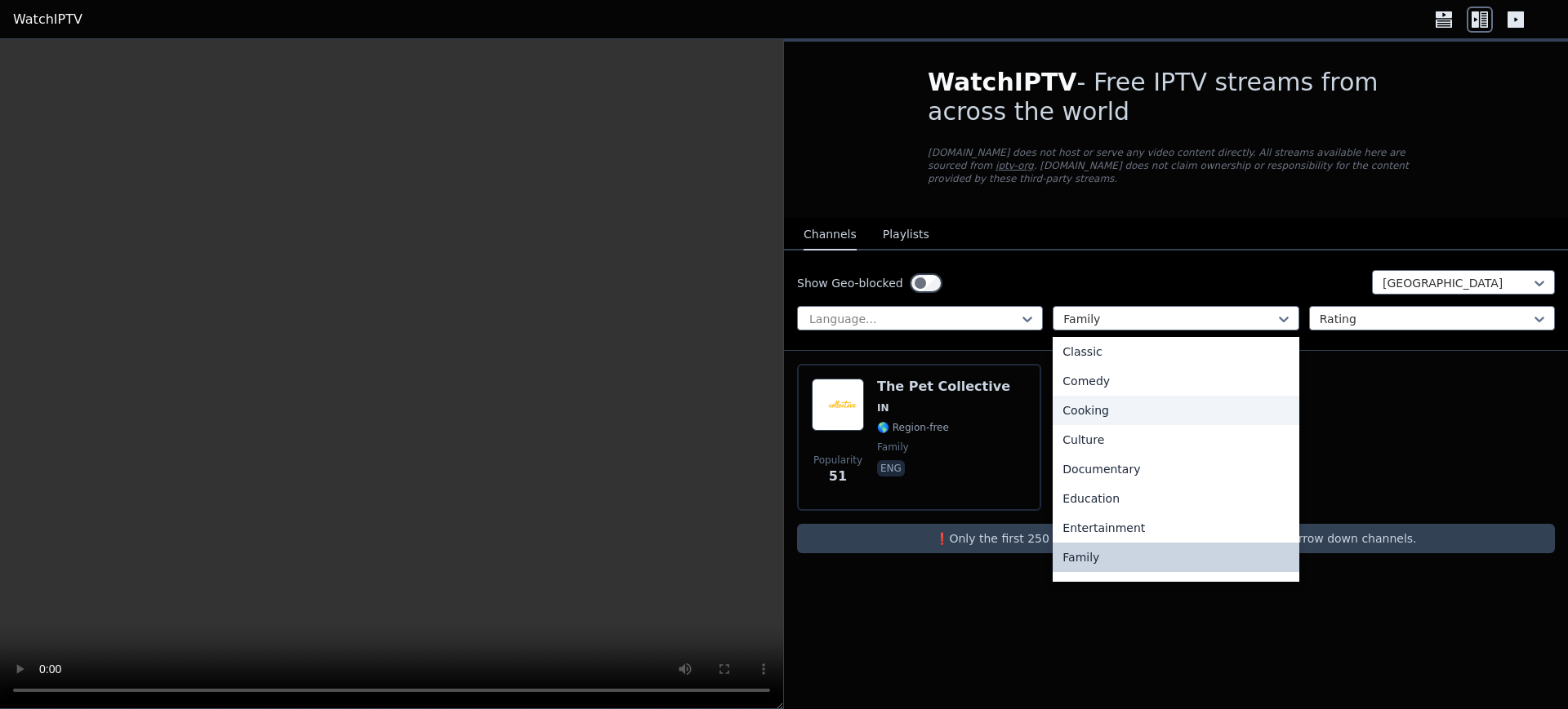
click at [1144, 426] on div "Culture" at bounding box center [1175, 440] width 246 height 29
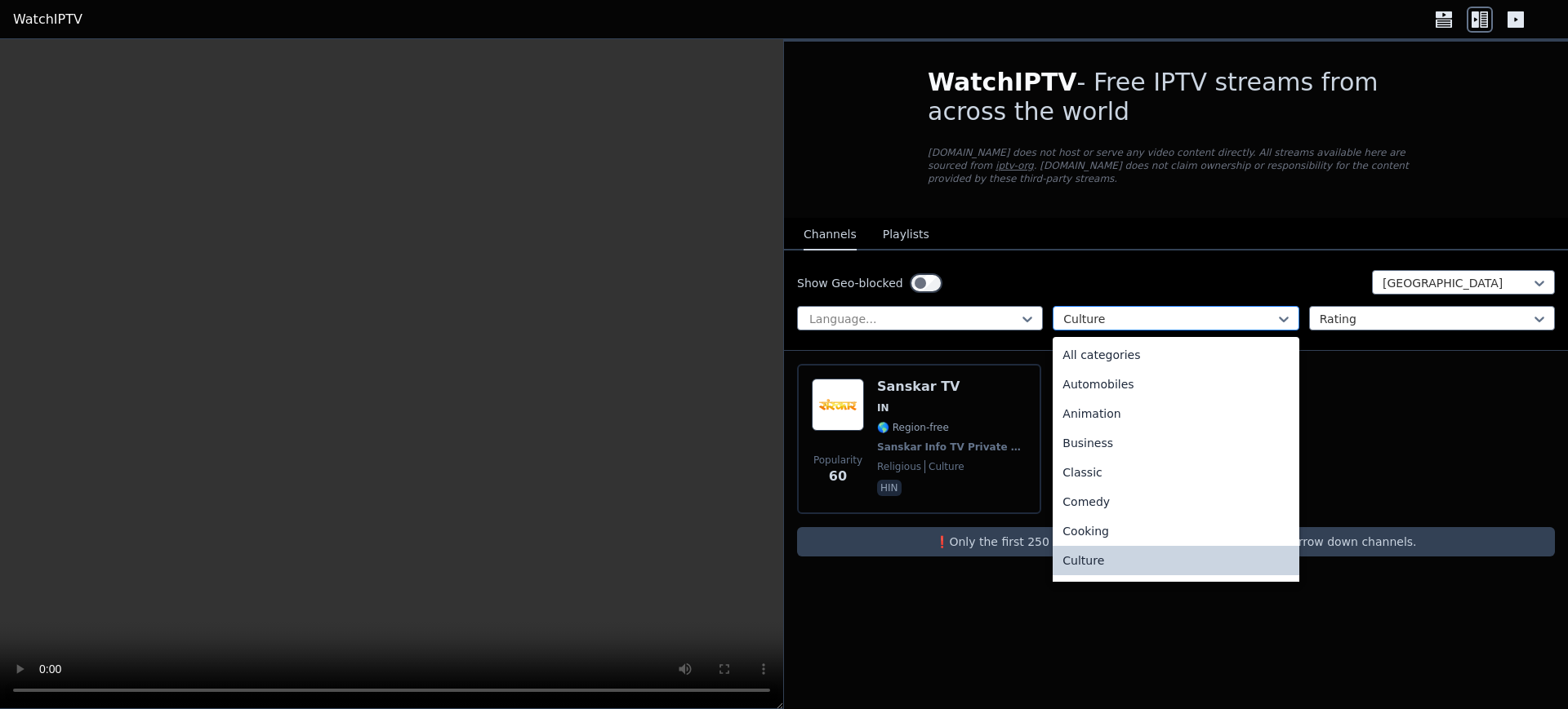
click at [1142, 311] on div at bounding box center [1169, 319] width 212 height 16
click at [1132, 396] on div "Animation" at bounding box center [1175, 410] width 246 height 29
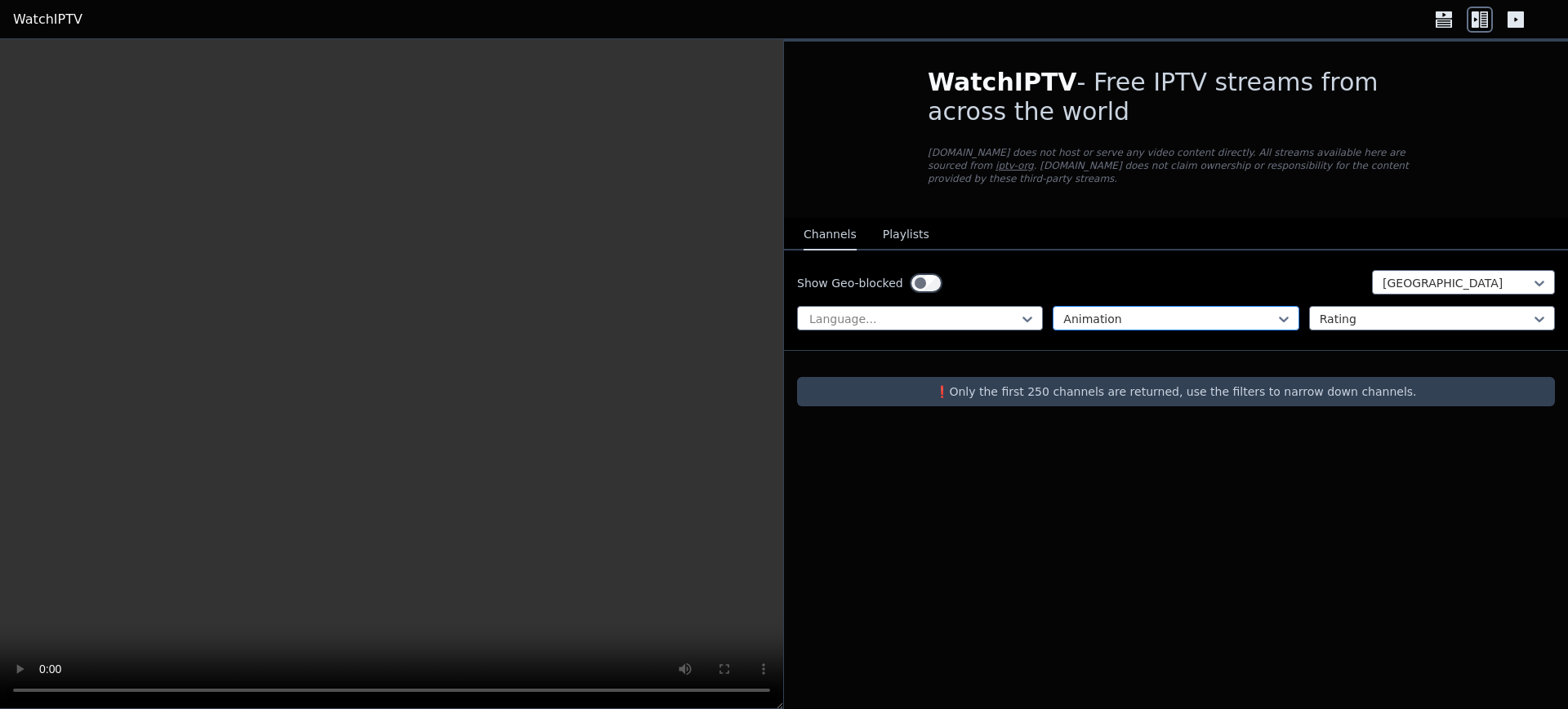
click at [1127, 311] on div at bounding box center [1169, 319] width 212 height 16
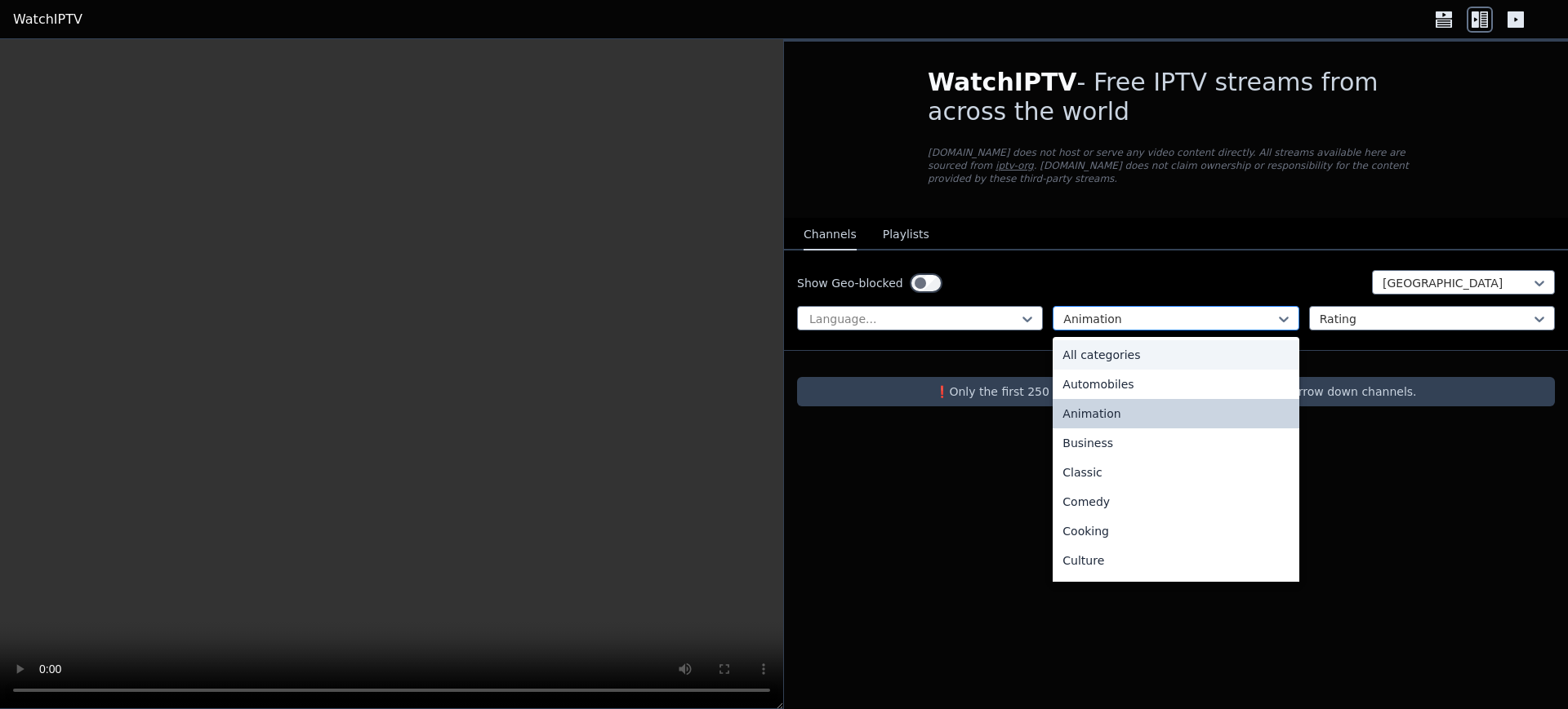
click at [1134, 312] on div at bounding box center [1169, 319] width 212 height 16
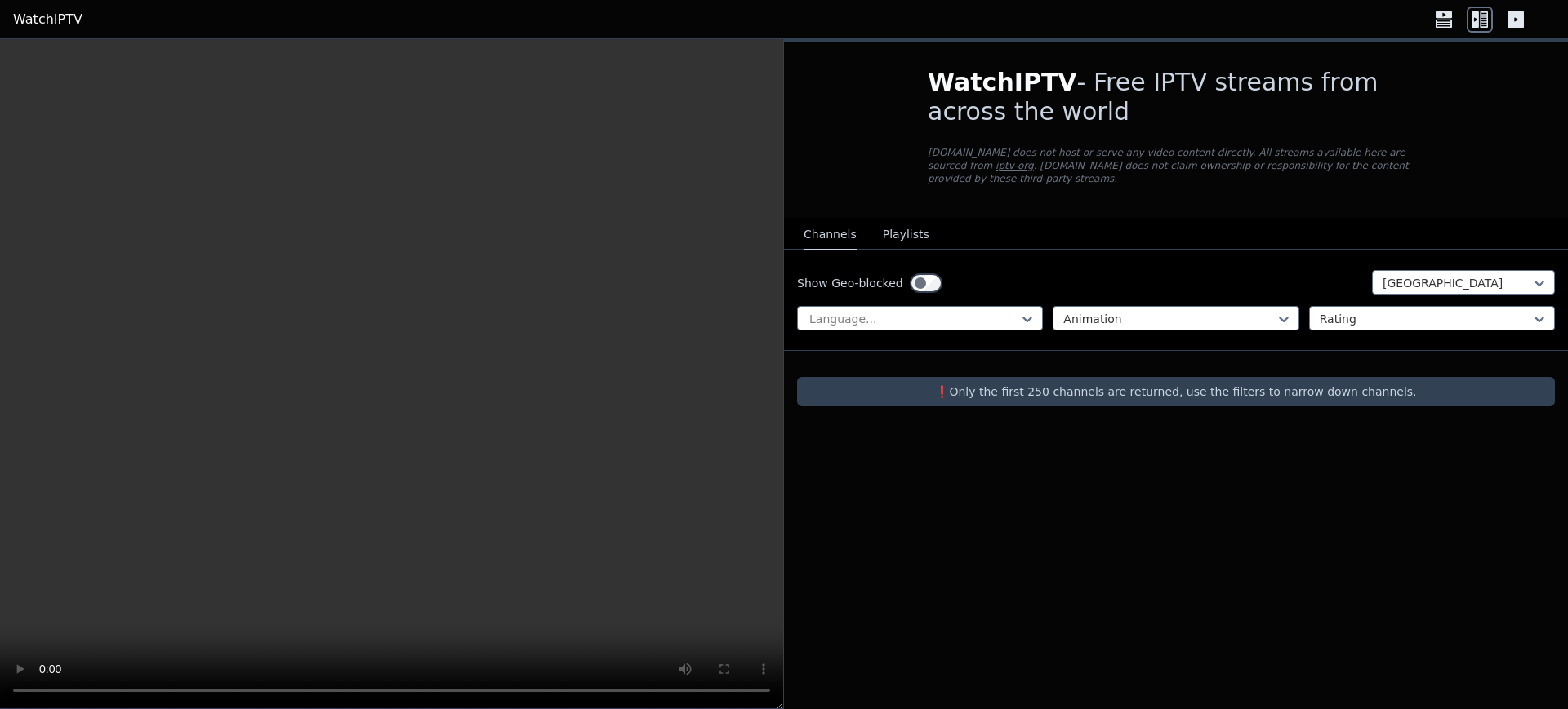
click at [1139, 384] on p "❗️Only the first 250 channels are returned, use the filters to narrow down chan…" at bounding box center [1176, 392] width 745 height 16
click at [906, 311] on div at bounding box center [914, 319] width 212 height 16
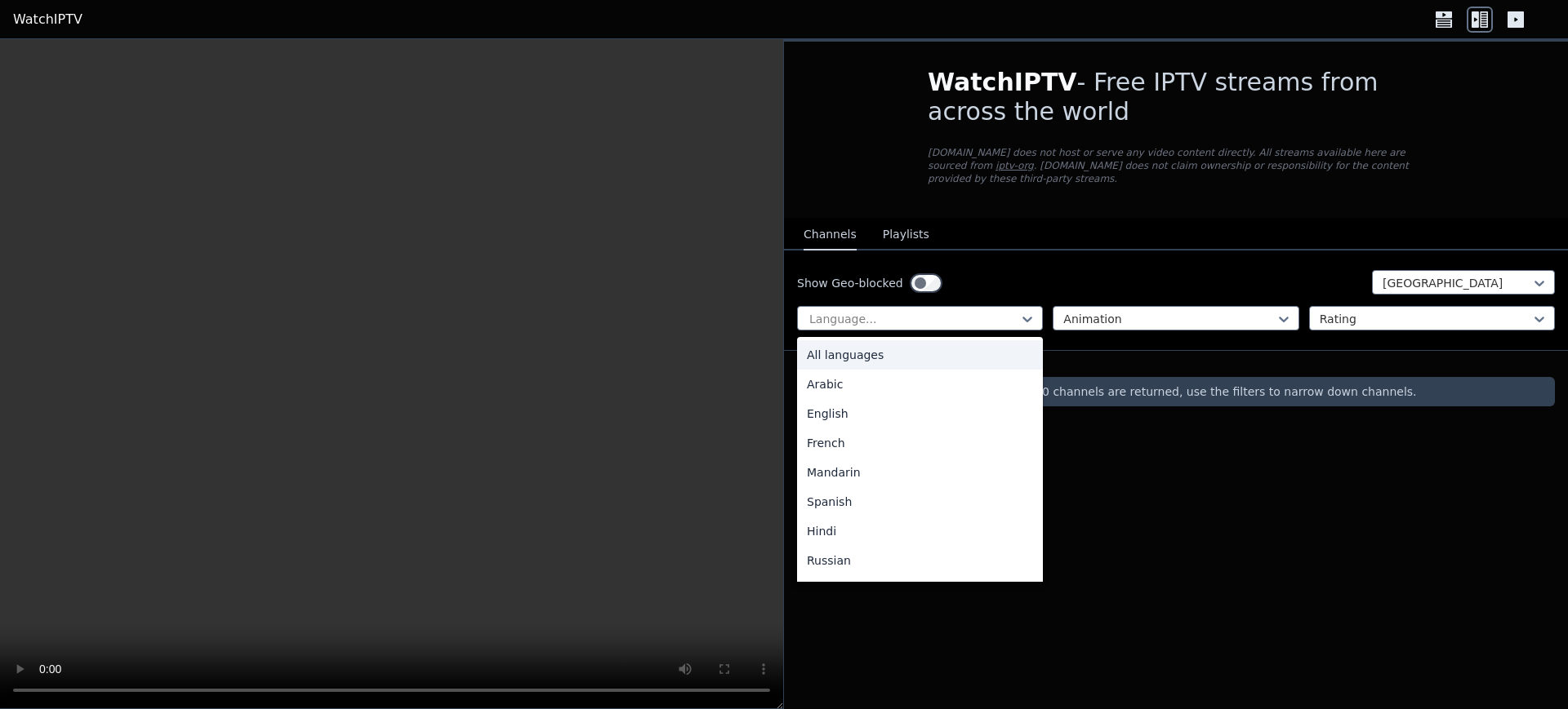
click at [916, 340] on div "All languages" at bounding box center [920, 354] width 246 height 29
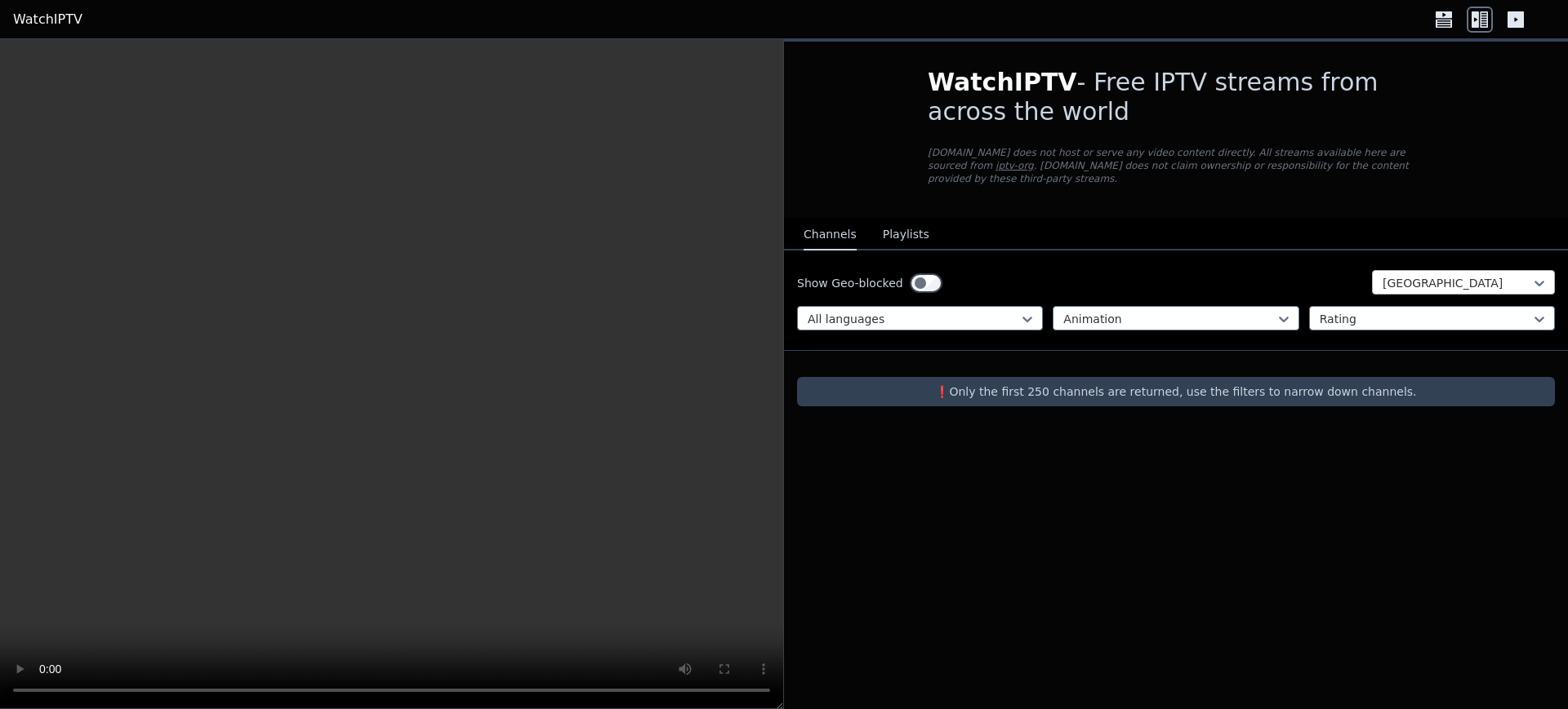
click at [1253, 275] on div at bounding box center [1457, 283] width 148 height 16
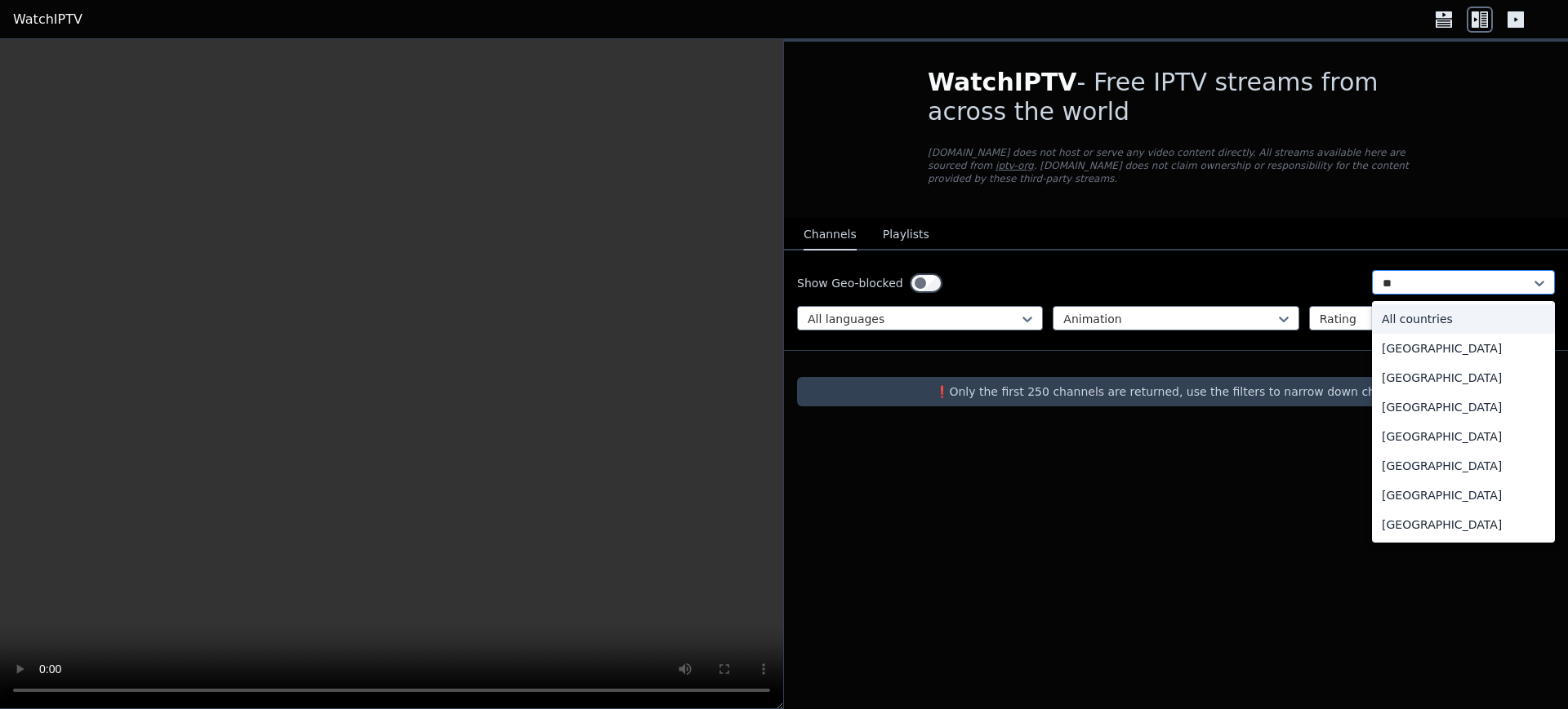
type input "***"
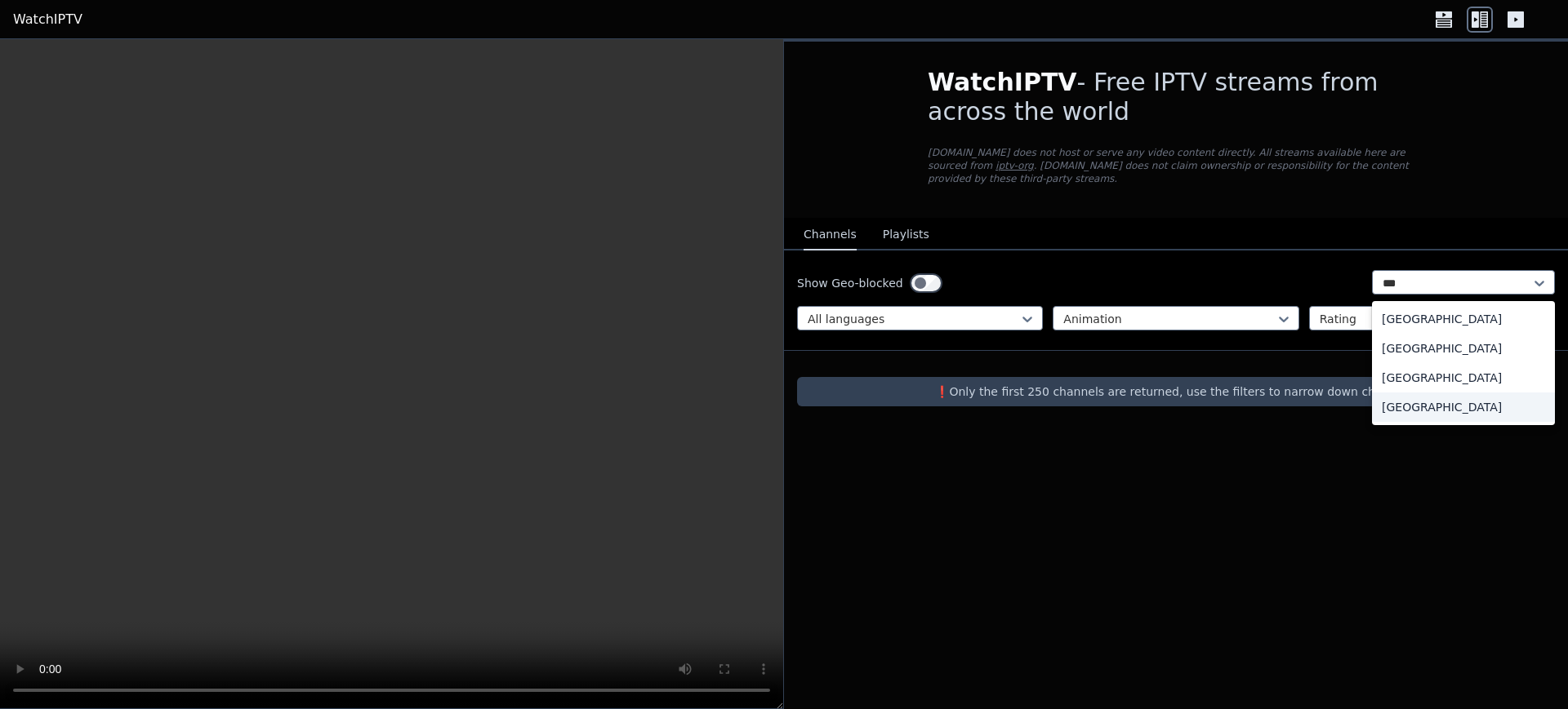
click at [1253, 393] on div "[GEOGRAPHIC_DATA]" at bounding box center [1464, 407] width 183 height 29
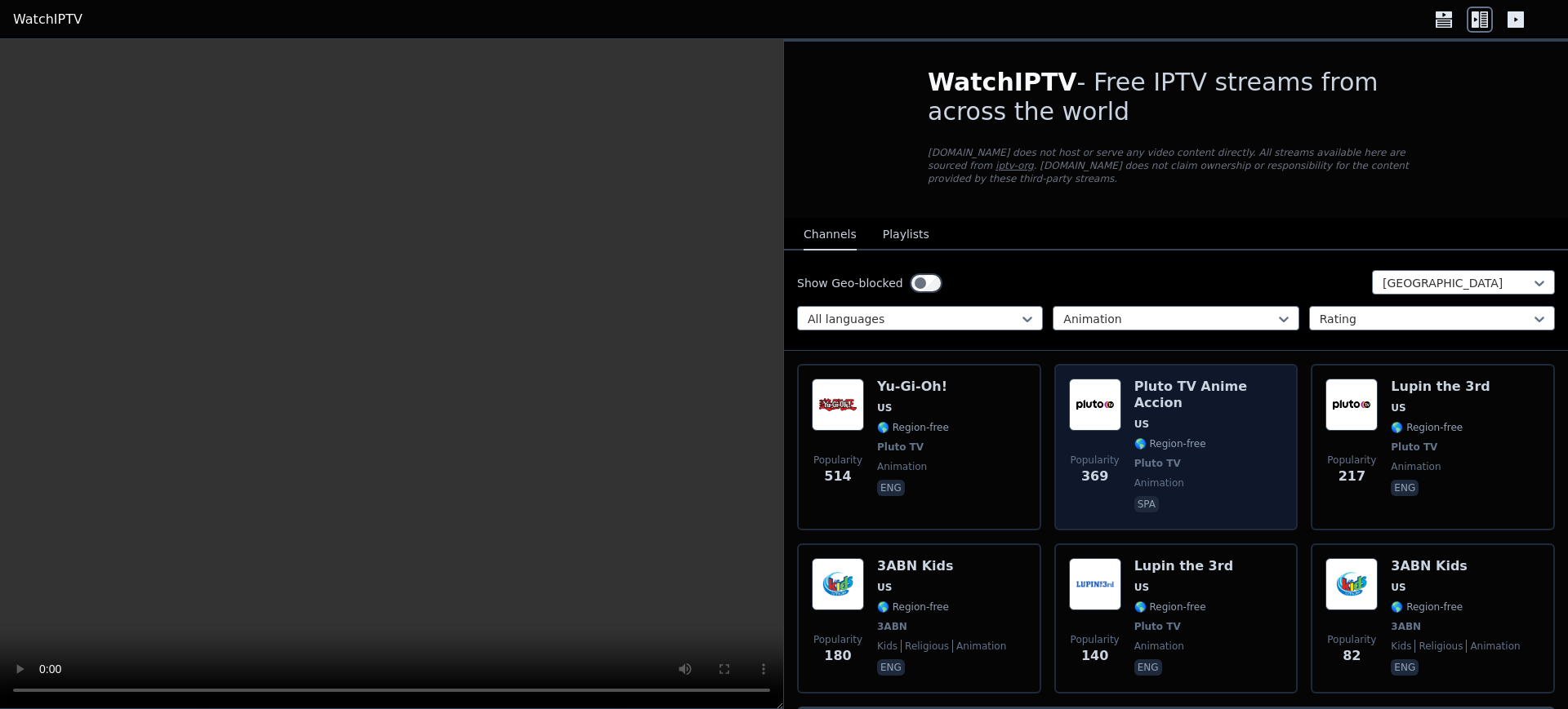
click at [1185, 438] on span "🌎 Region-free" at bounding box center [1170, 444] width 72 height 13
